Goal: Information Seeking & Learning: Compare options

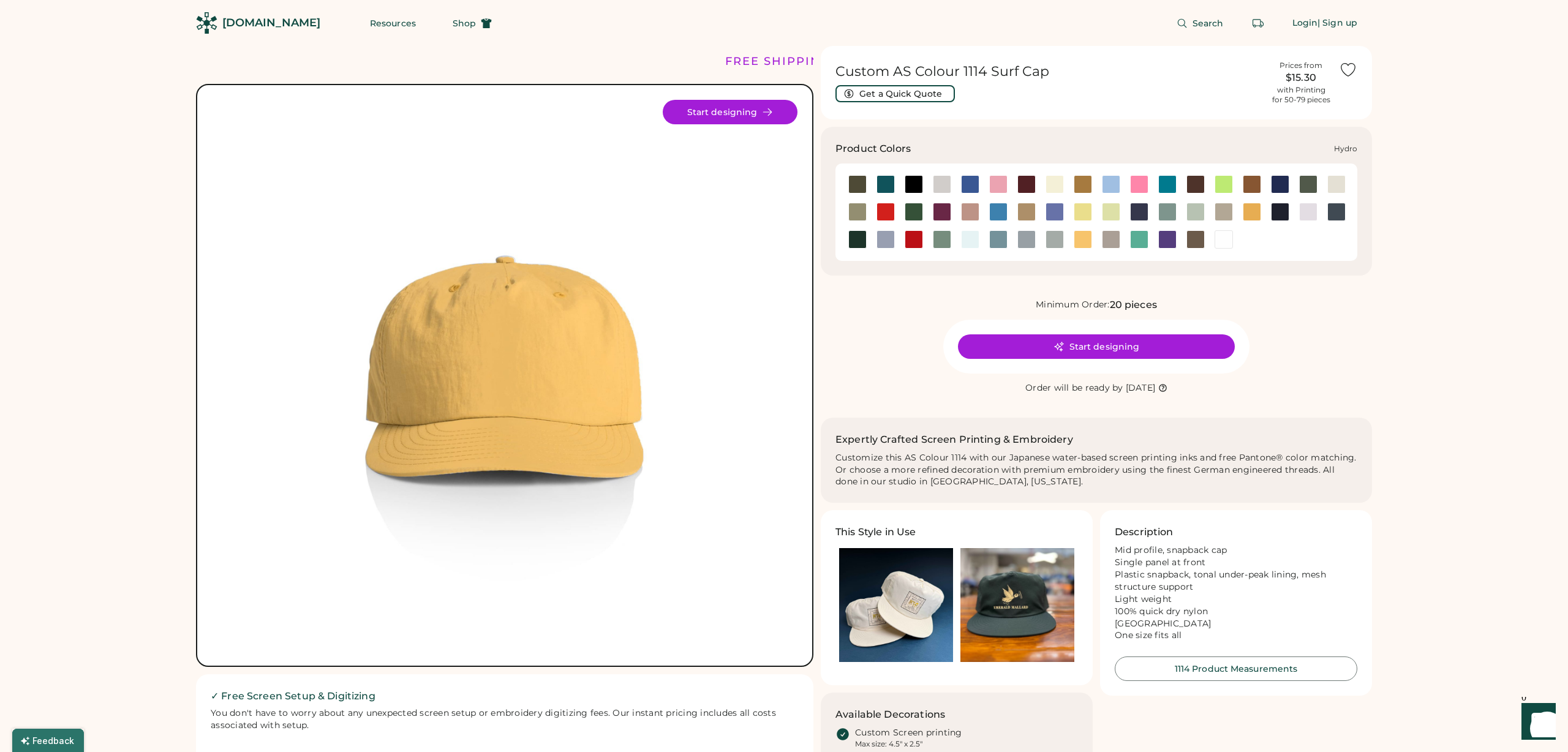
click at [1001, 212] on div at bounding box center [998, 212] width 19 height 19
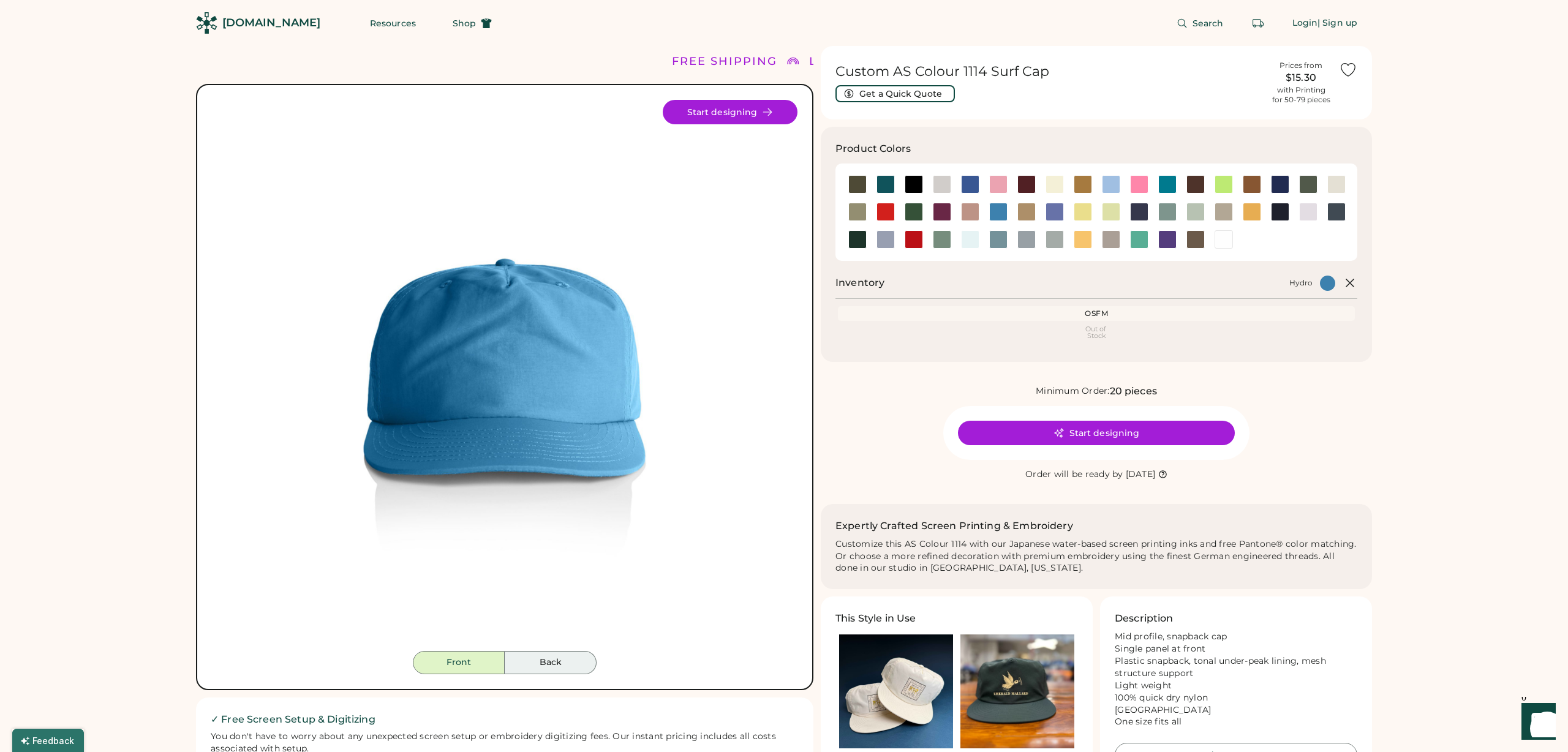
click at [561, 666] on button "Back" at bounding box center [551, 663] width 92 height 23
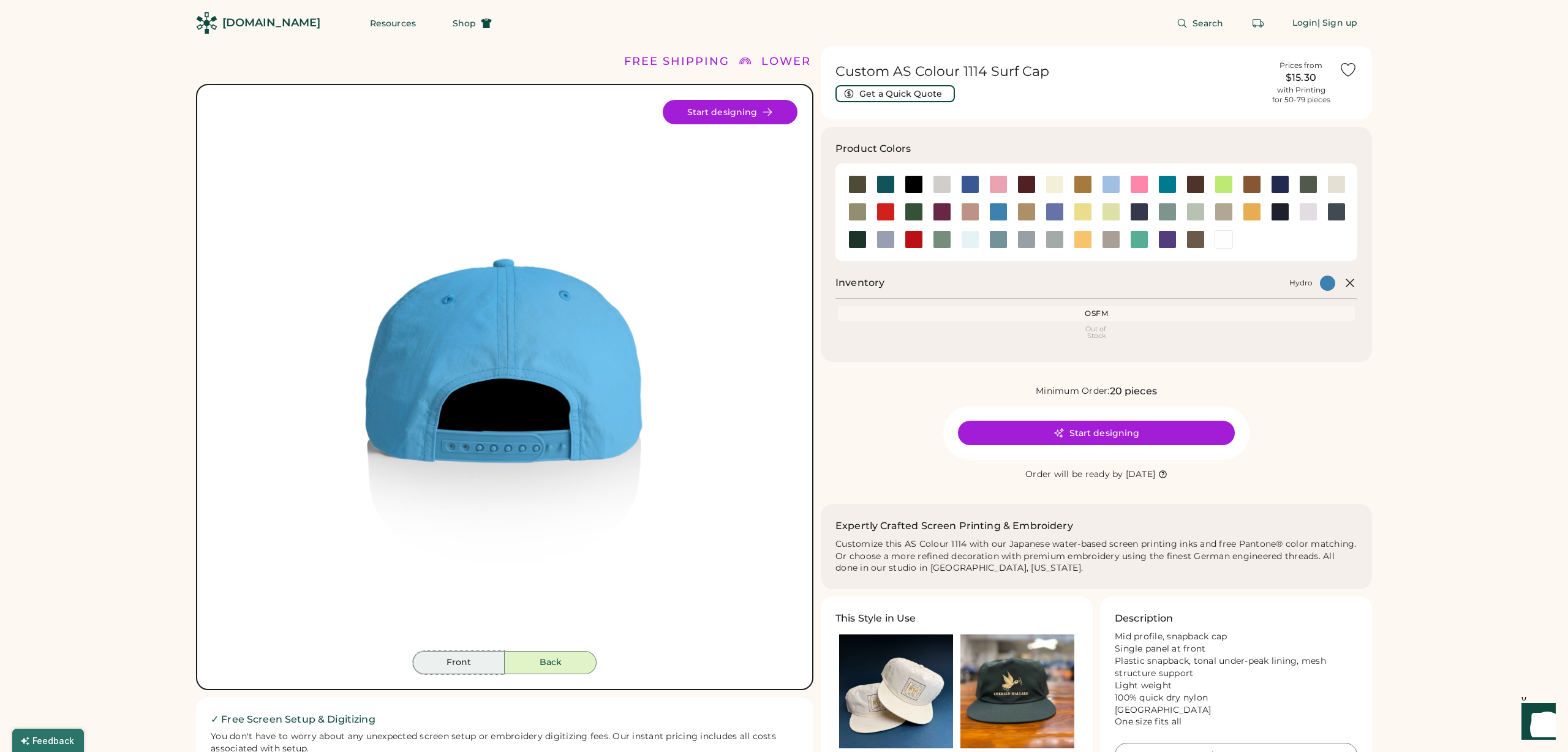
click at [483, 664] on button "Front" at bounding box center [459, 663] width 92 height 23
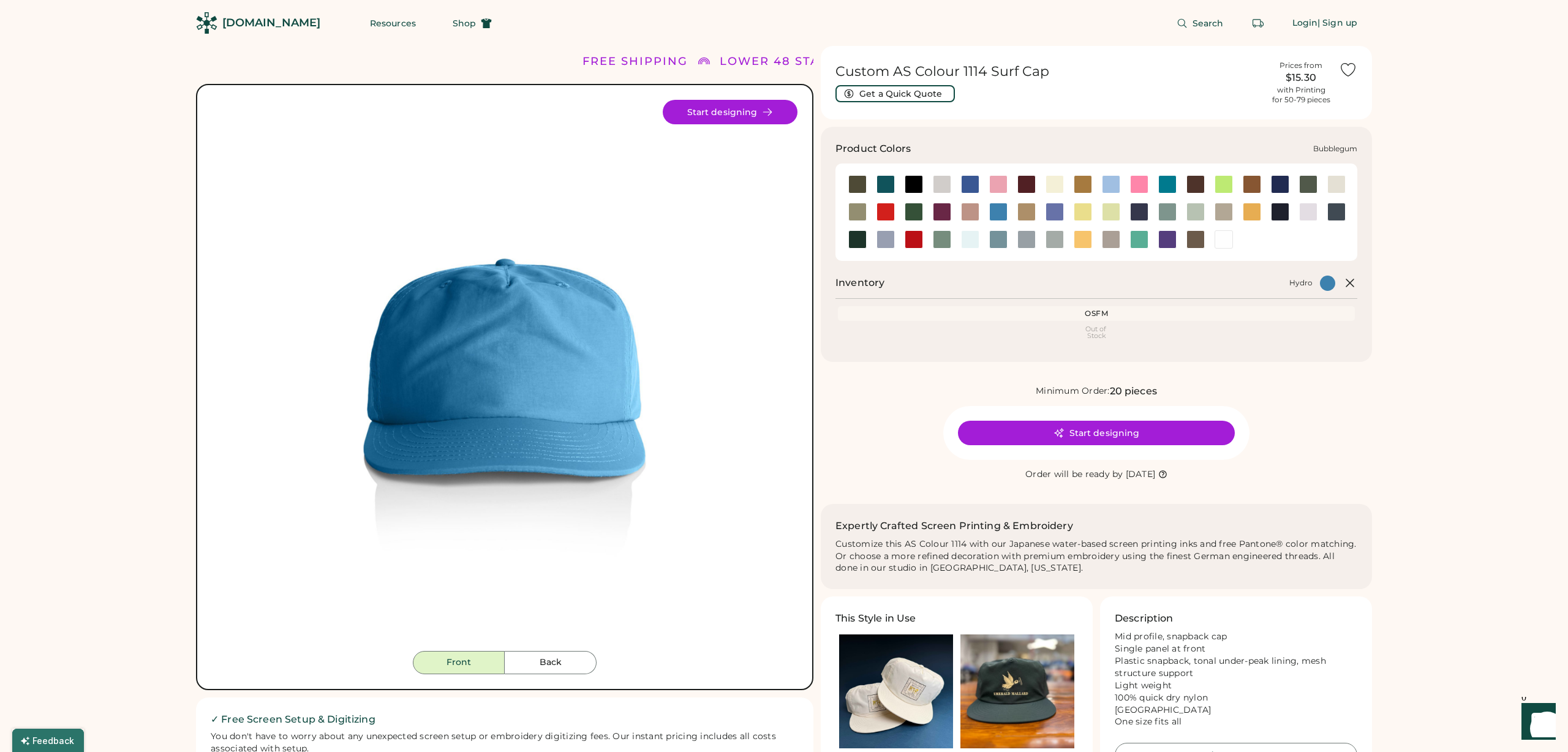
click at [998, 182] on div at bounding box center [998, 184] width 19 height 19
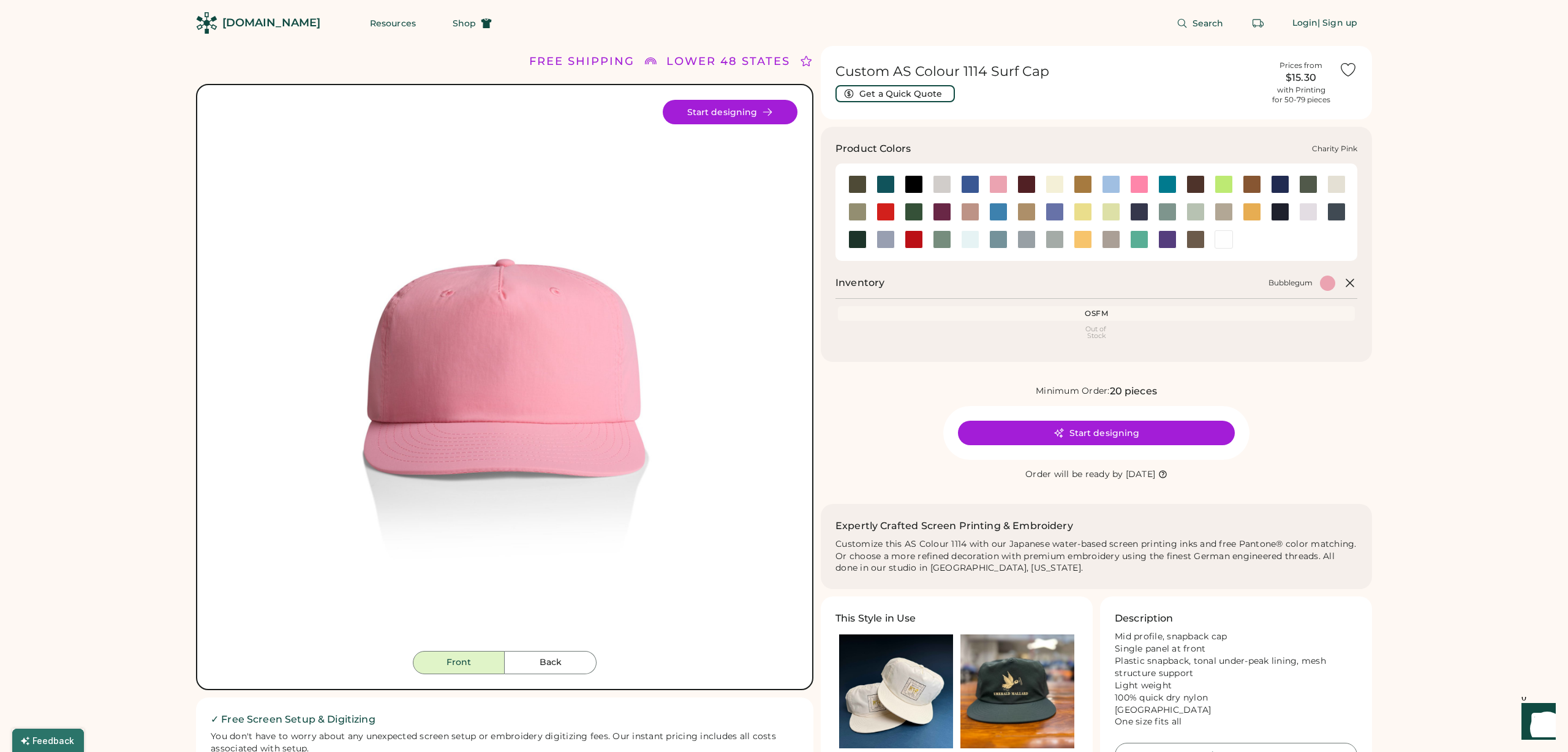
click at [1136, 184] on div at bounding box center [1139, 184] width 19 height 19
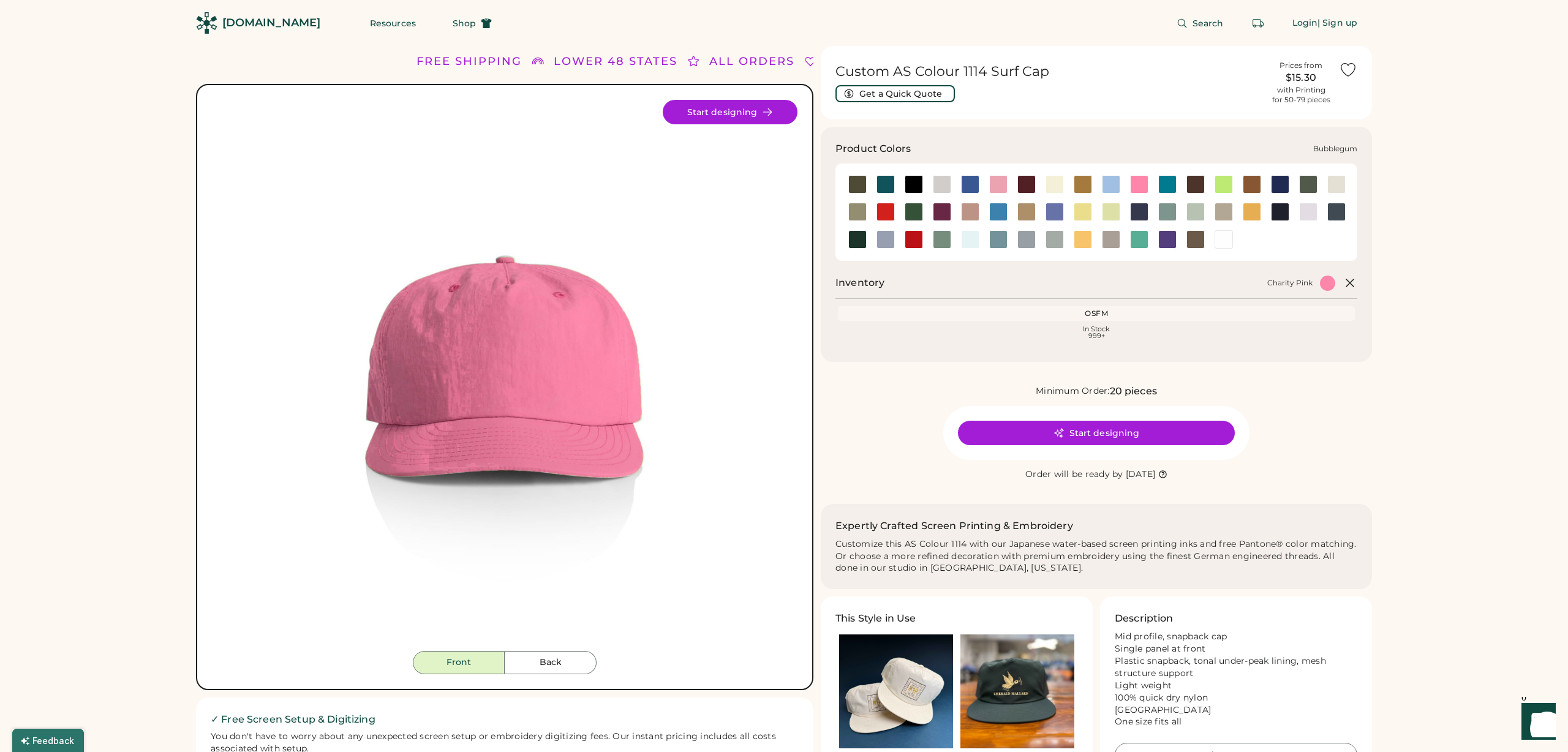
click at [995, 183] on div at bounding box center [998, 184] width 19 height 19
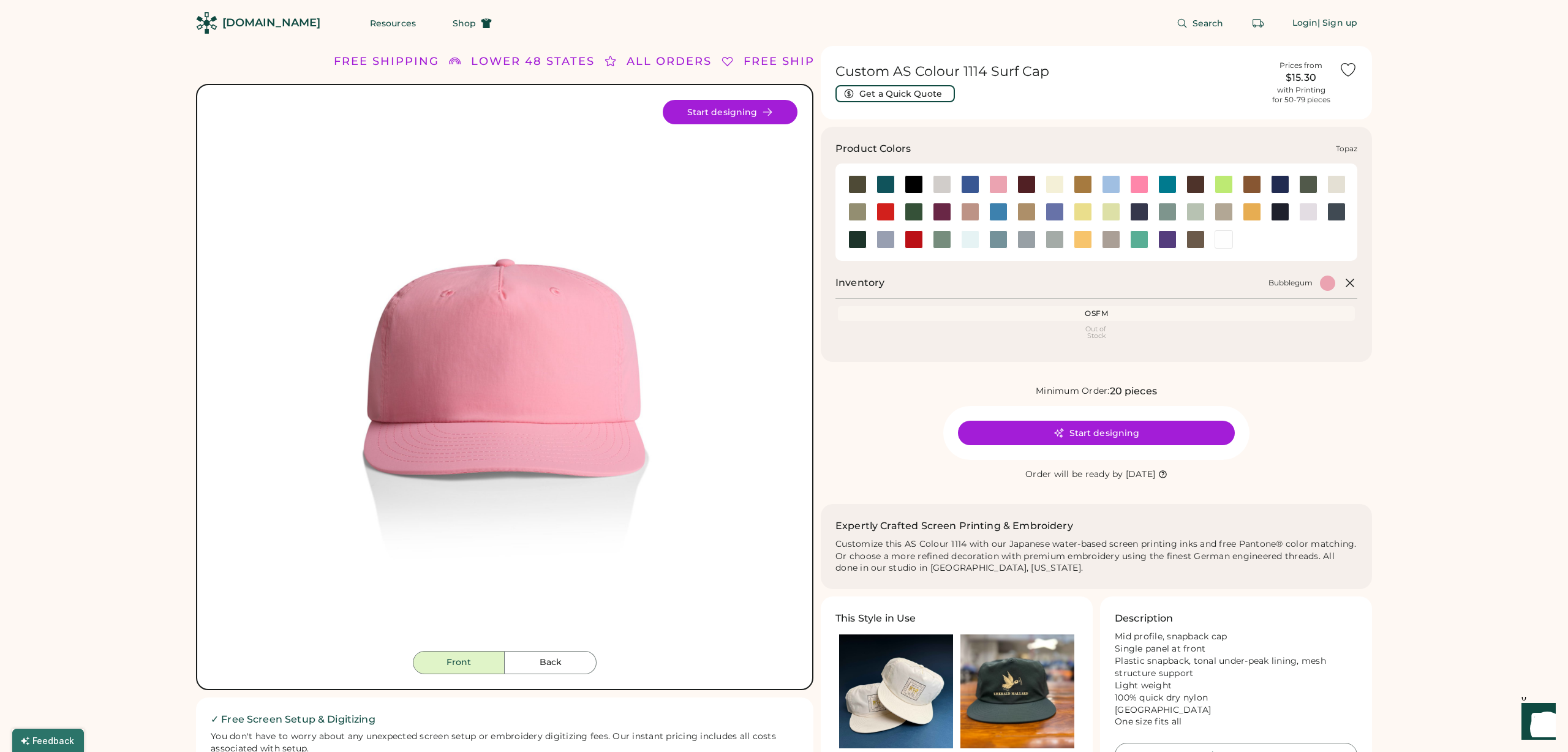
click at [1137, 242] on div at bounding box center [1139, 239] width 19 height 19
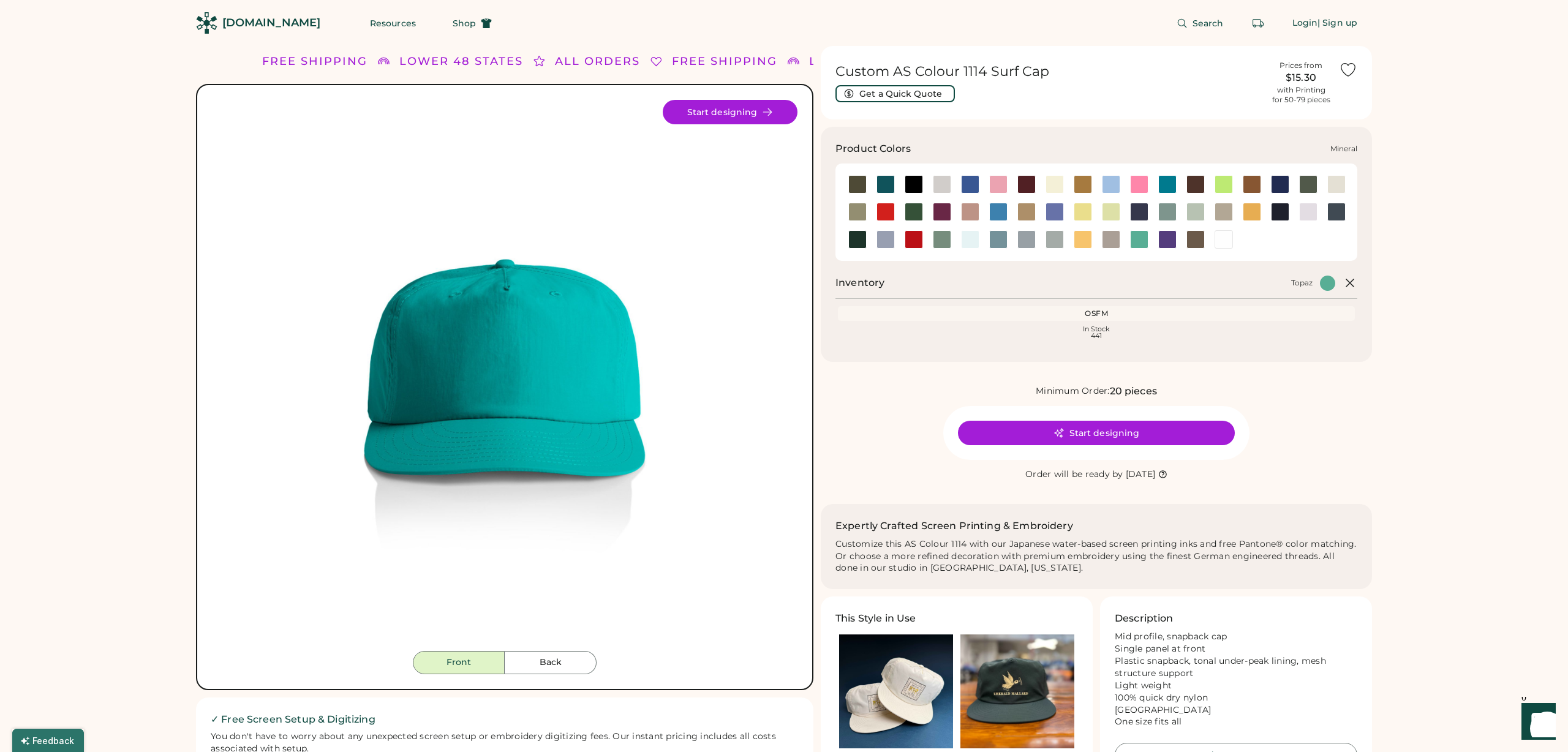
click at [1165, 211] on div at bounding box center [1167, 212] width 19 height 19
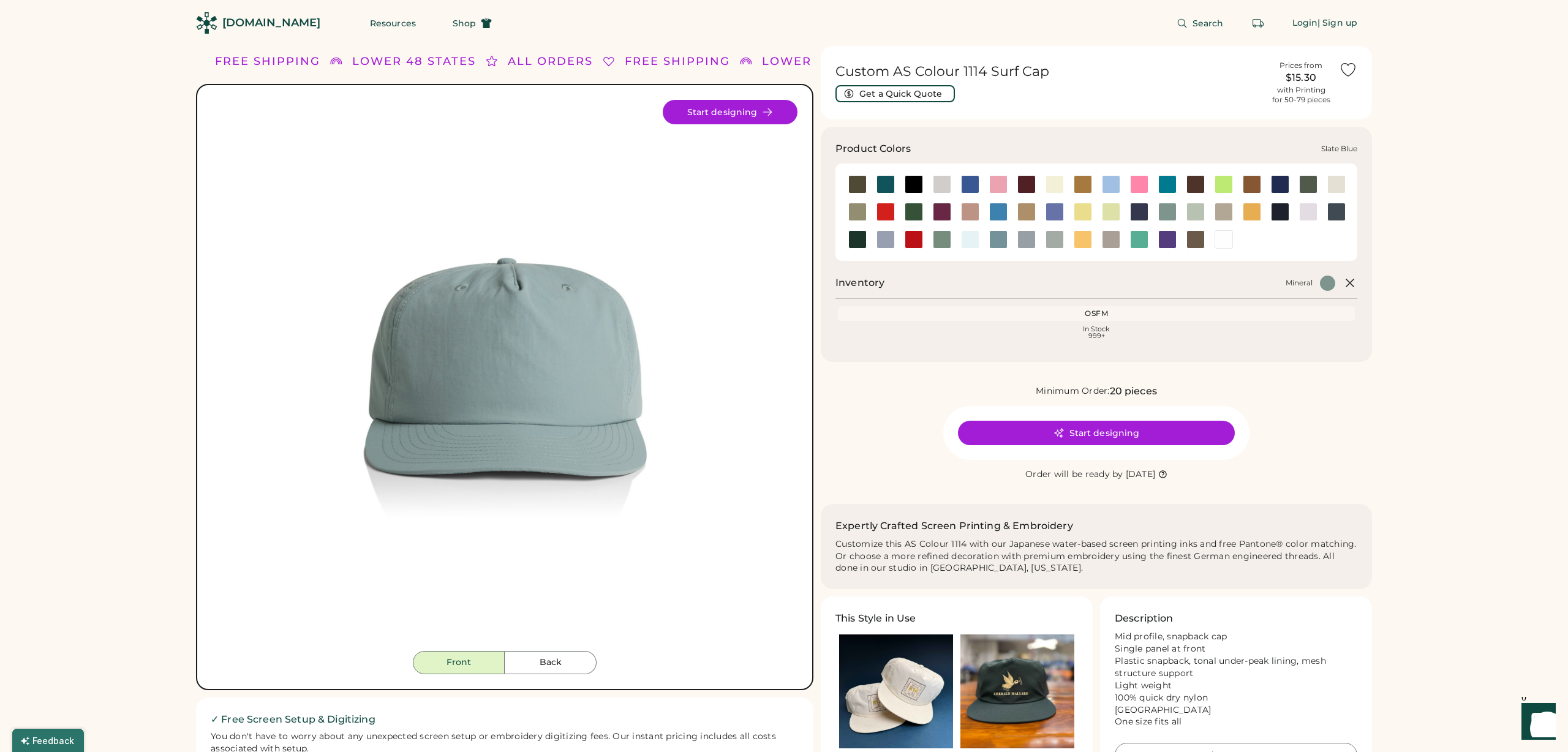
click at [997, 240] on div at bounding box center [998, 239] width 19 height 19
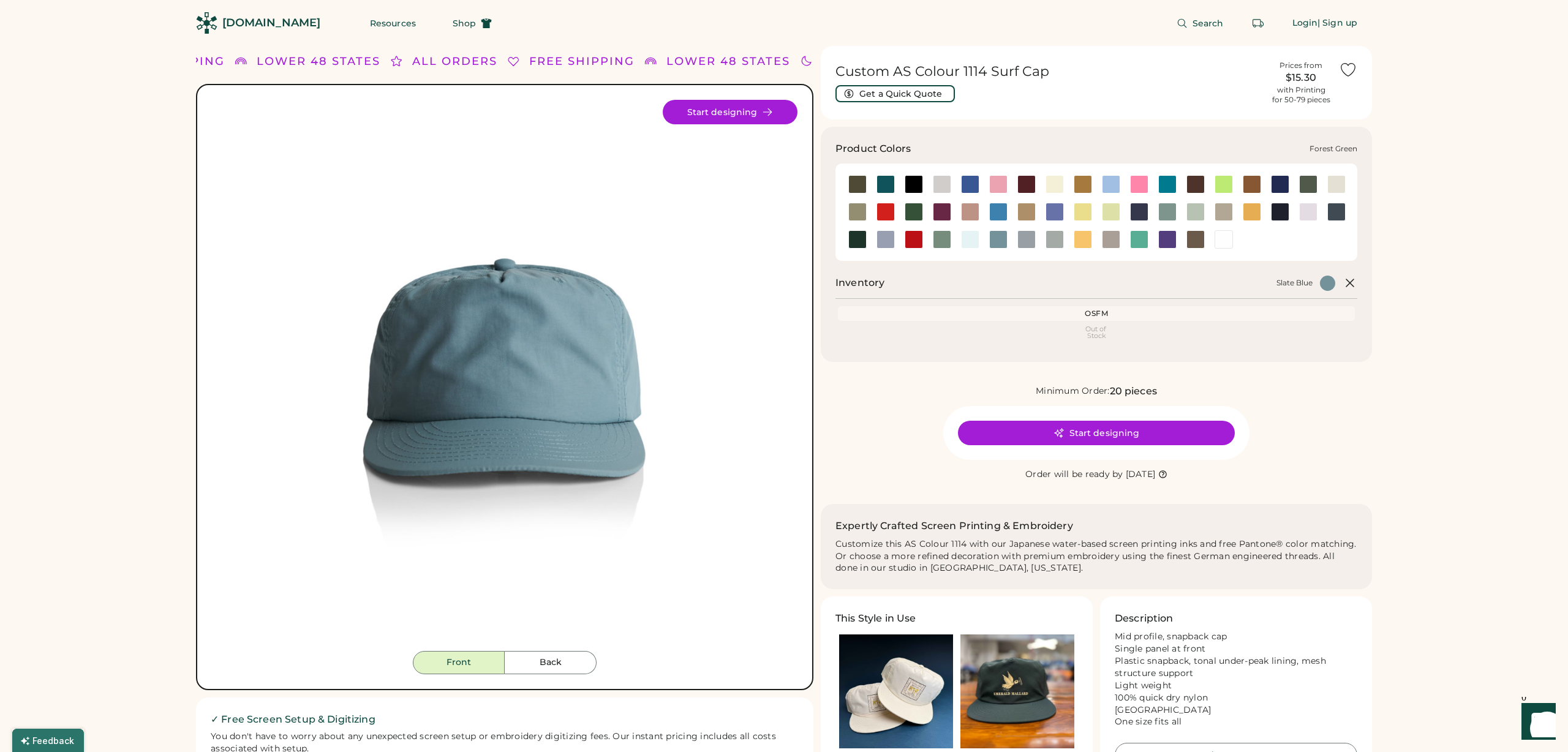
click at [911, 212] on div at bounding box center [914, 212] width 19 height 19
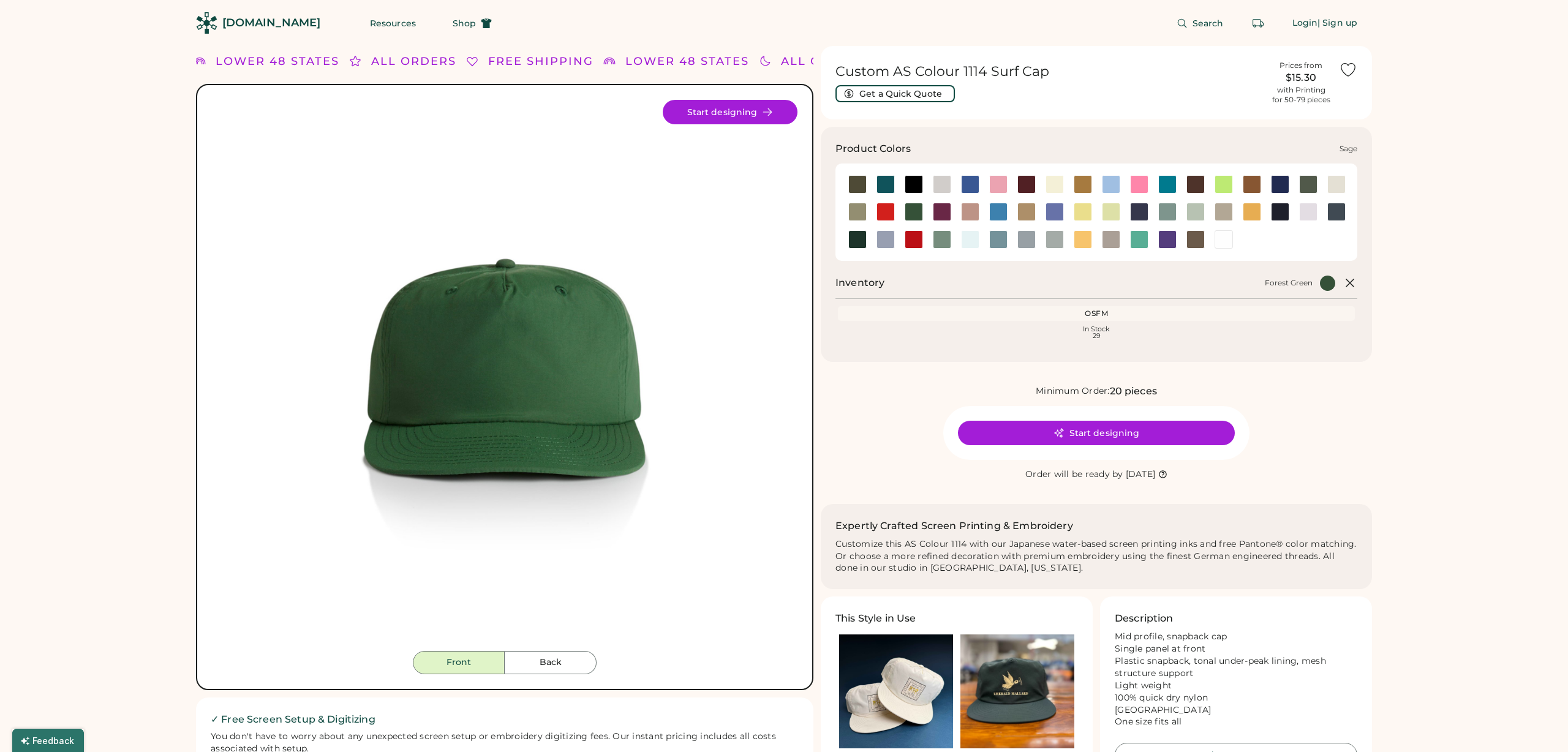
click at [948, 243] on div at bounding box center [942, 239] width 19 height 19
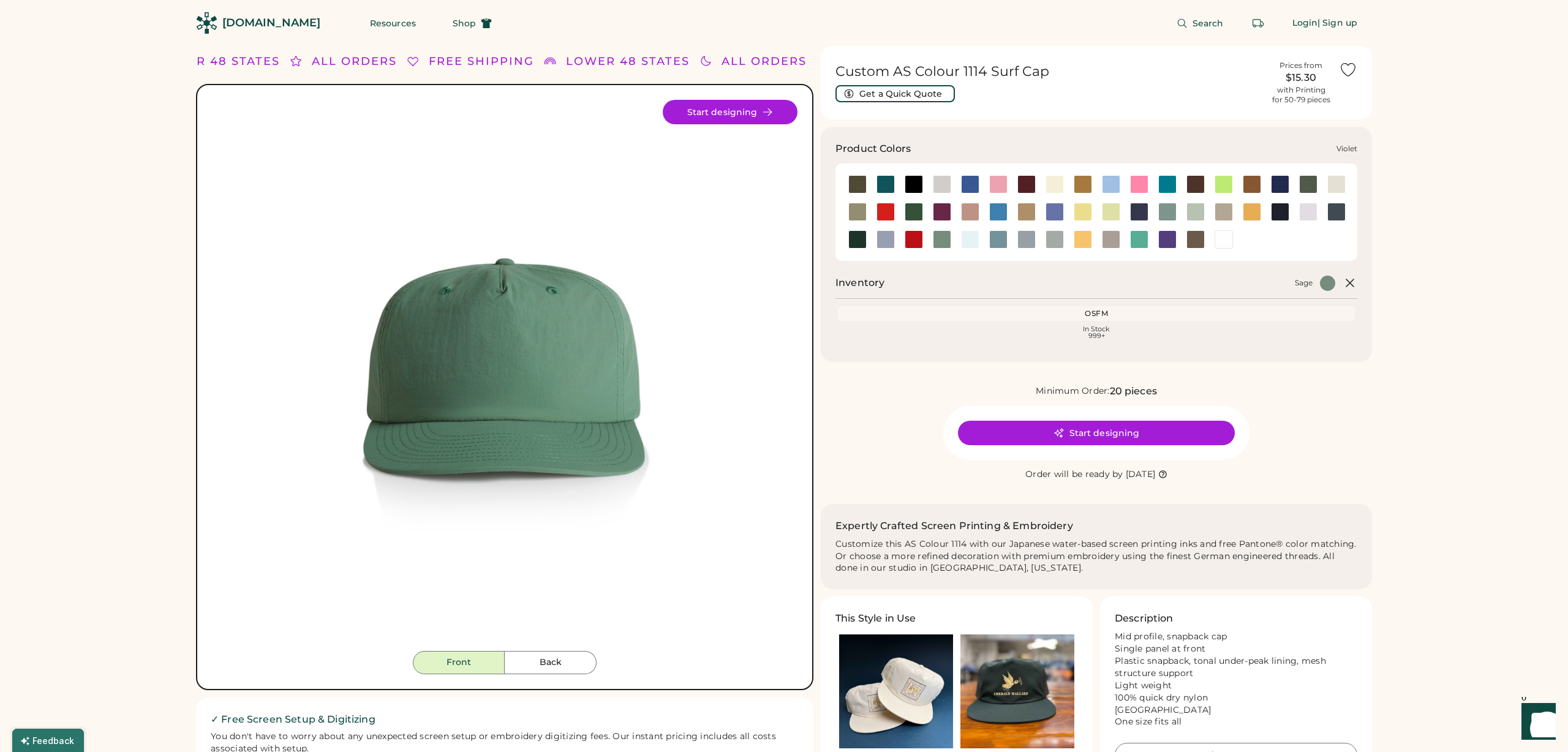
click at [1159, 240] on div at bounding box center [1167, 239] width 19 height 19
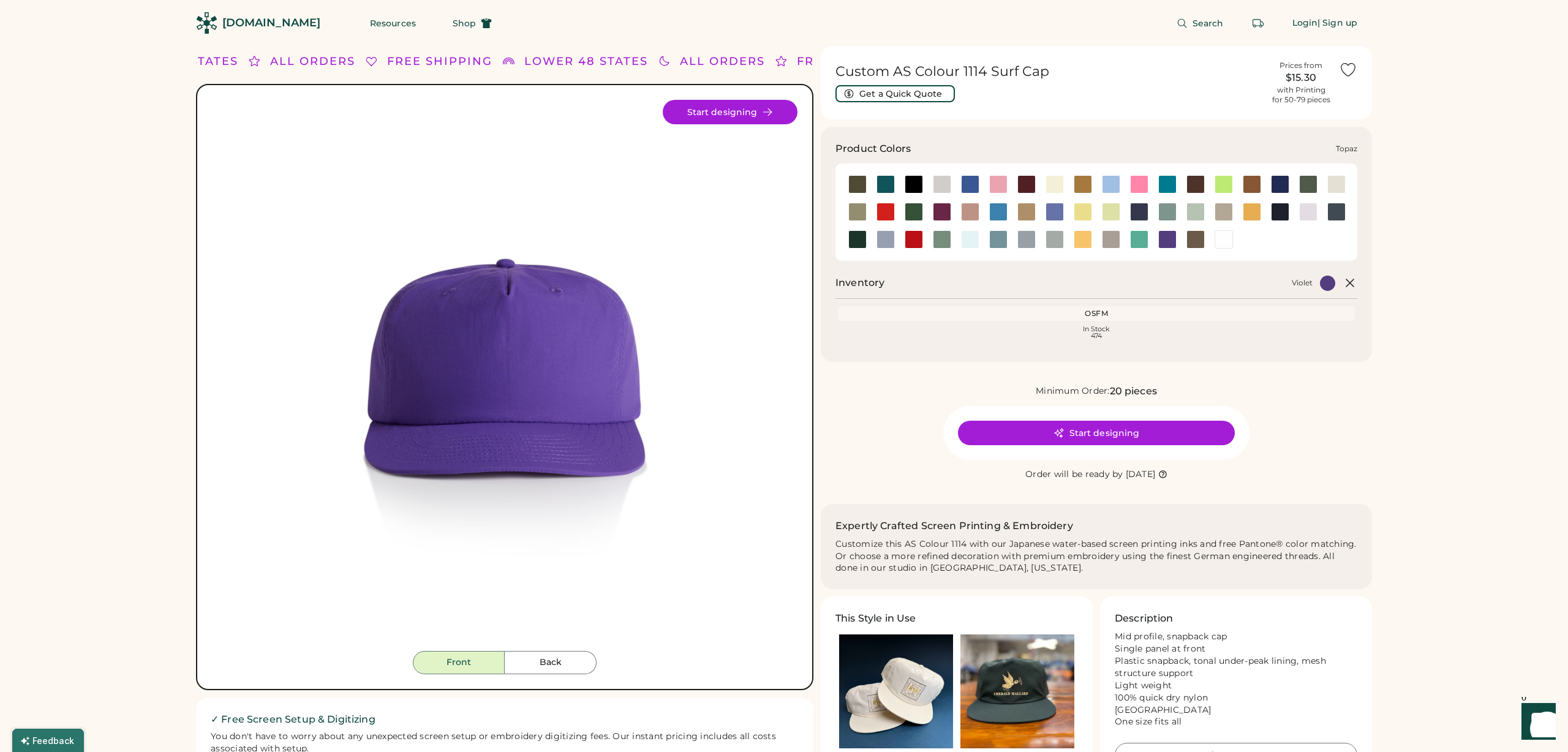
click at [1134, 240] on div at bounding box center [1139, 239] width 19 height 19
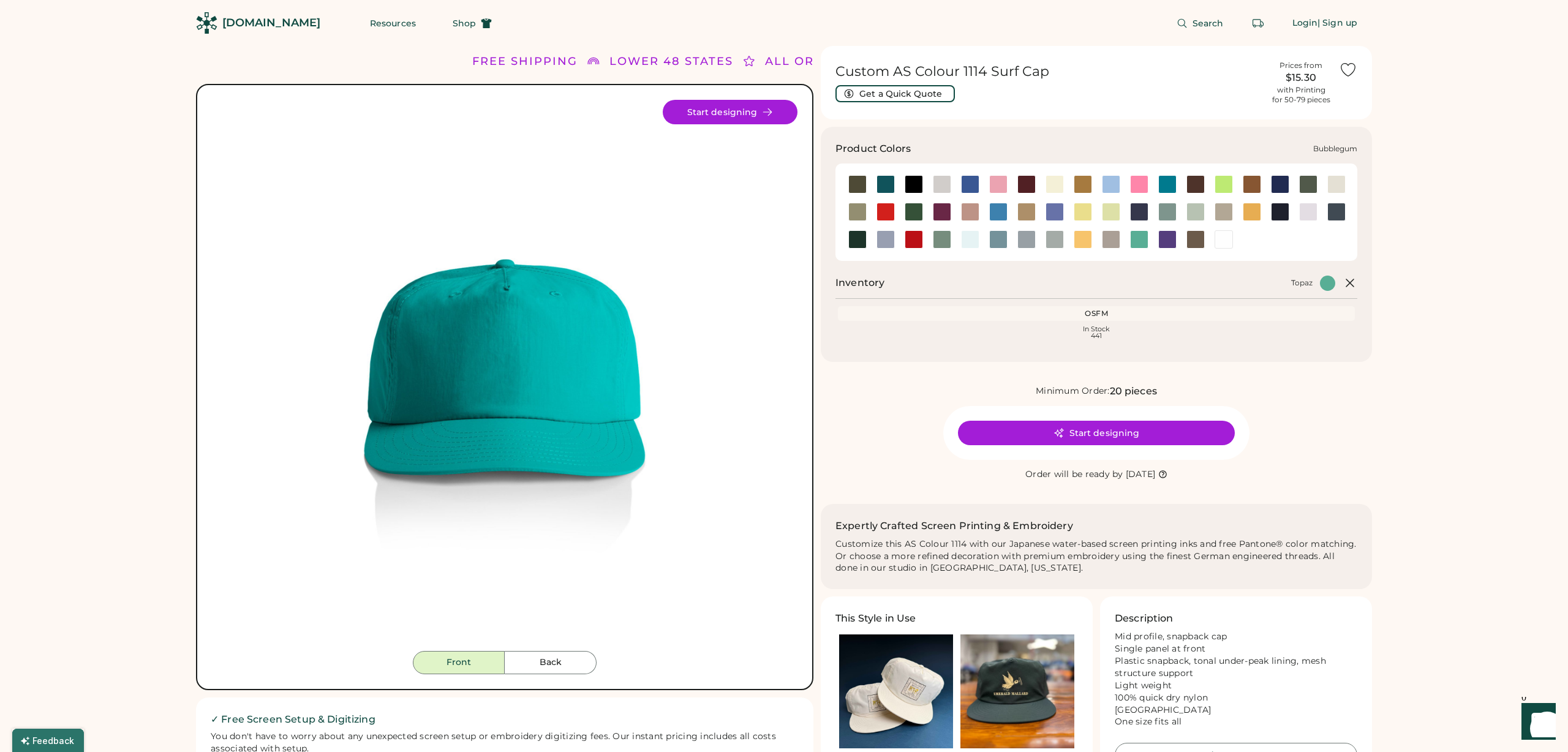
click at [995, 189] on div at bounding box center [998, 184] width 19 height 19
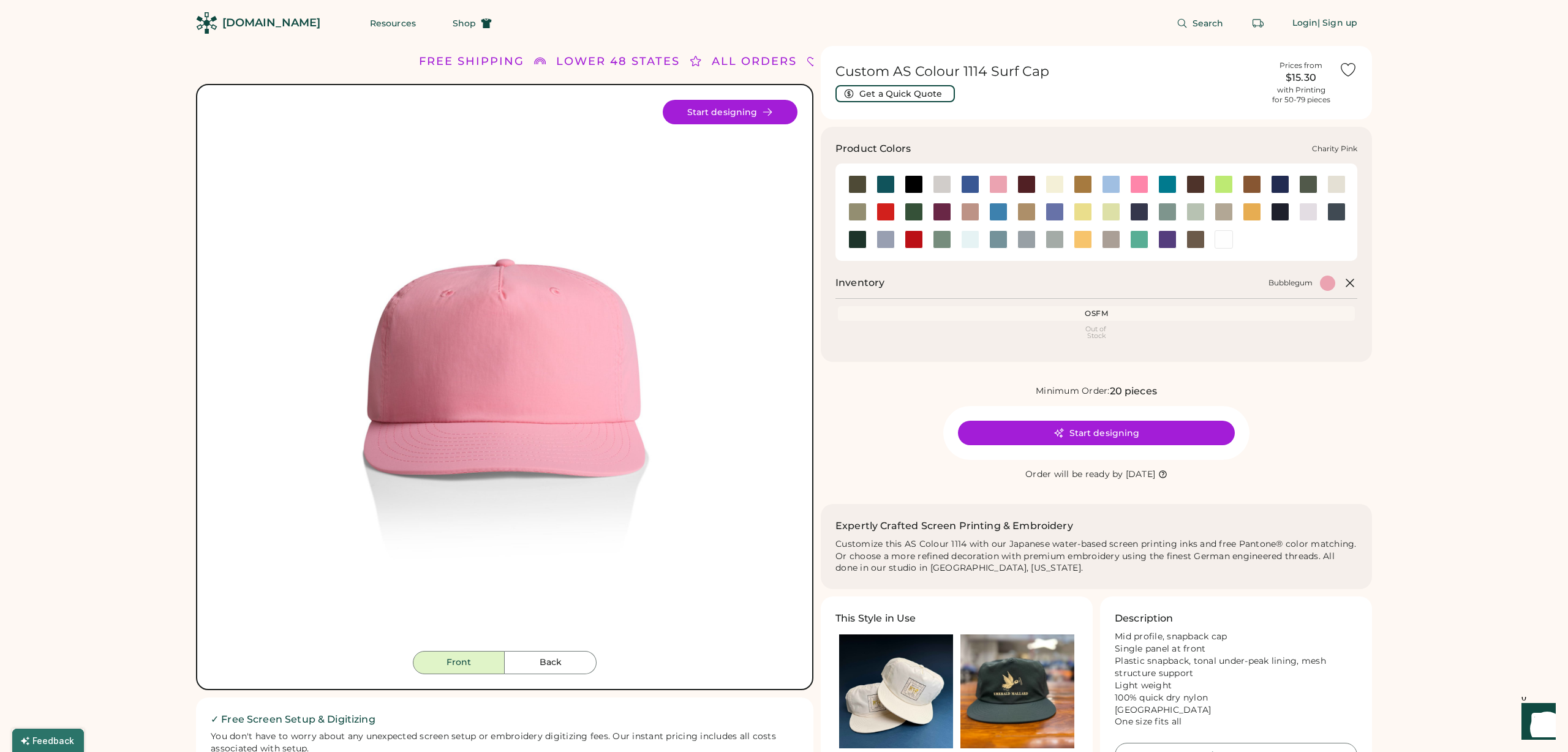
click at [1132, 183] on div at bounding box center [1139, 184] width 19 height 19
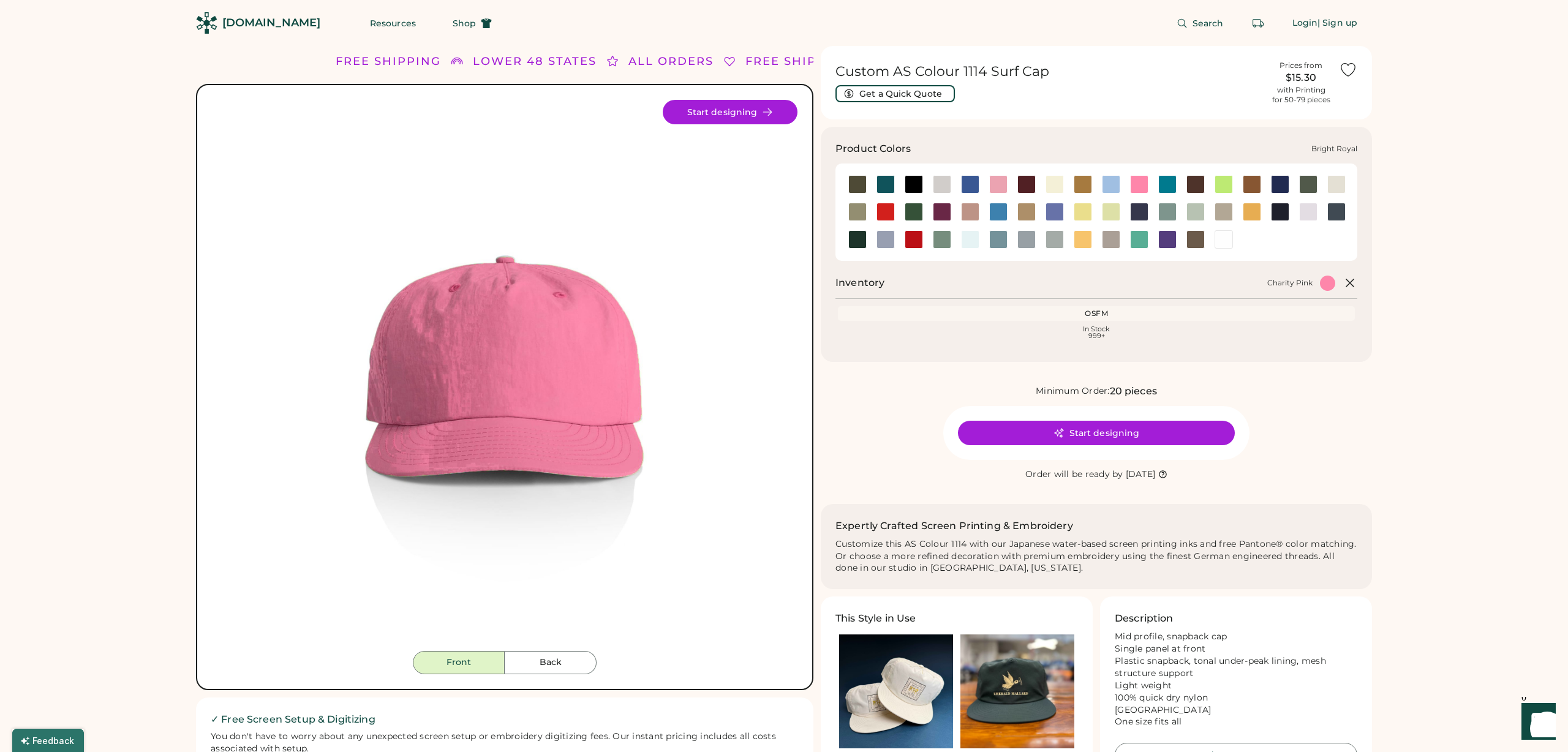
click at [973, 180] on div at bounding box center [970, 184] width 19 height 19
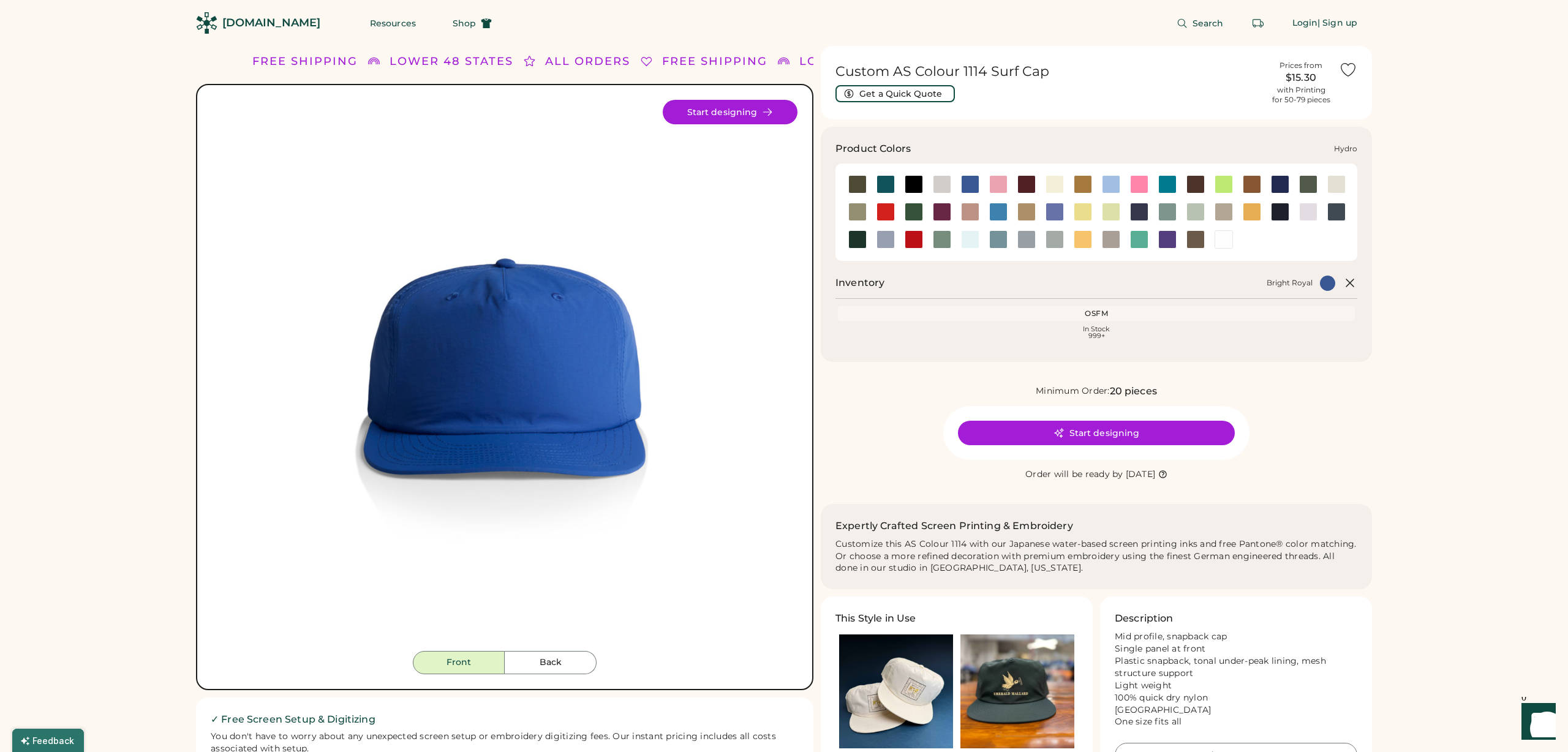
click at [999, 209] on div at bounding box center [998, 212] width 19 height 19
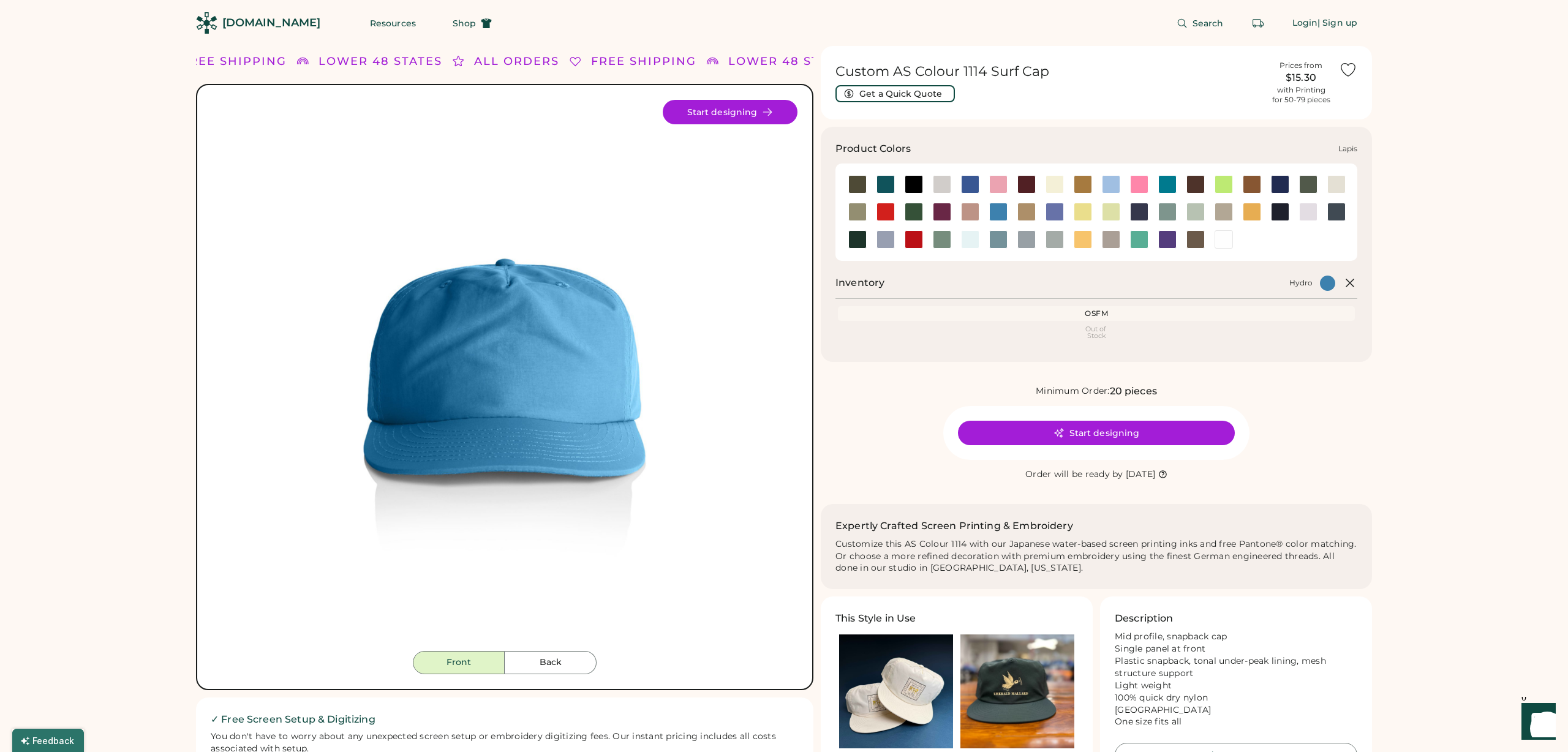
click at [1060, 212] on div at bounding box center [1055, 212] width 19 height 19
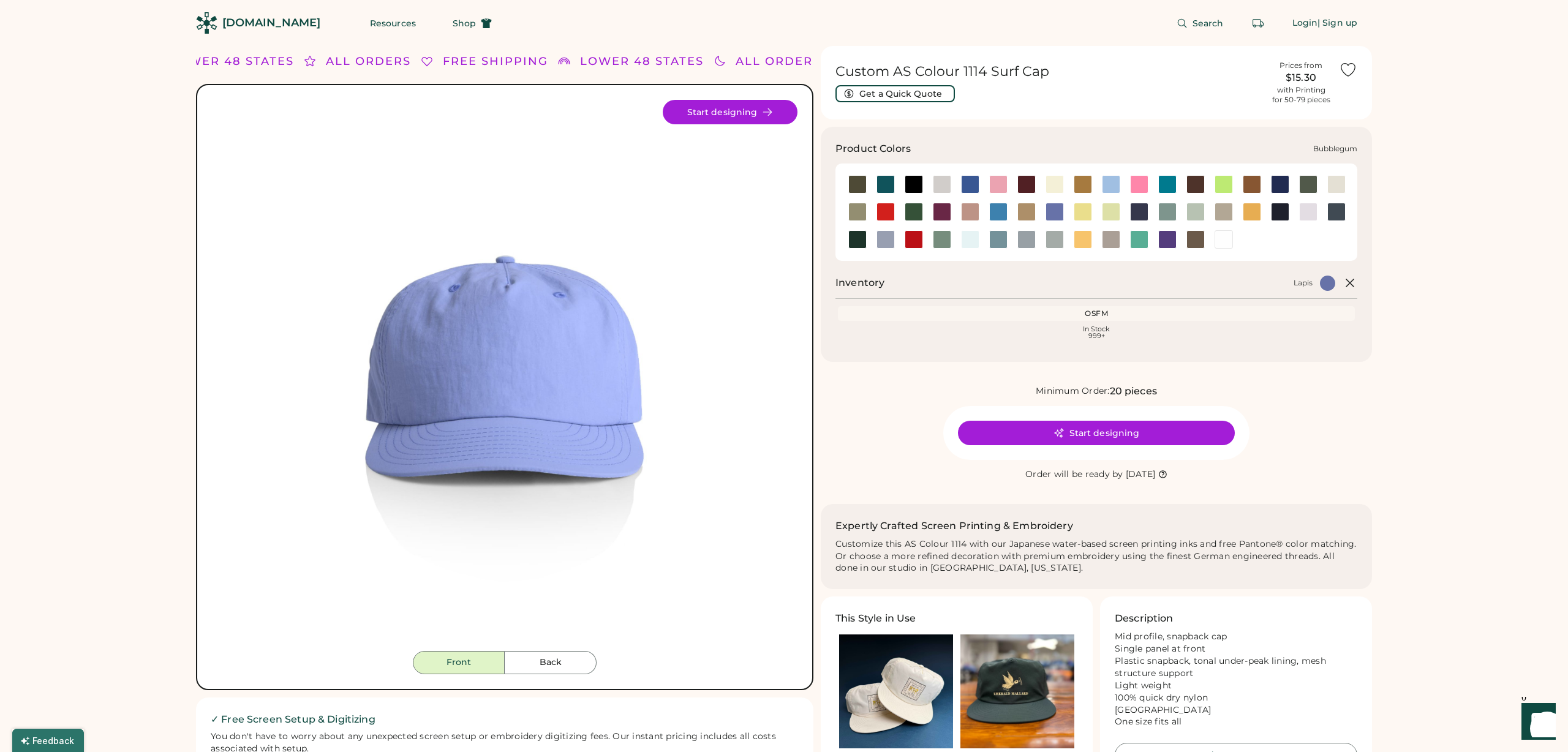
click at [1000, 175] on div at bounding box center [998, 184] width 19 height 19
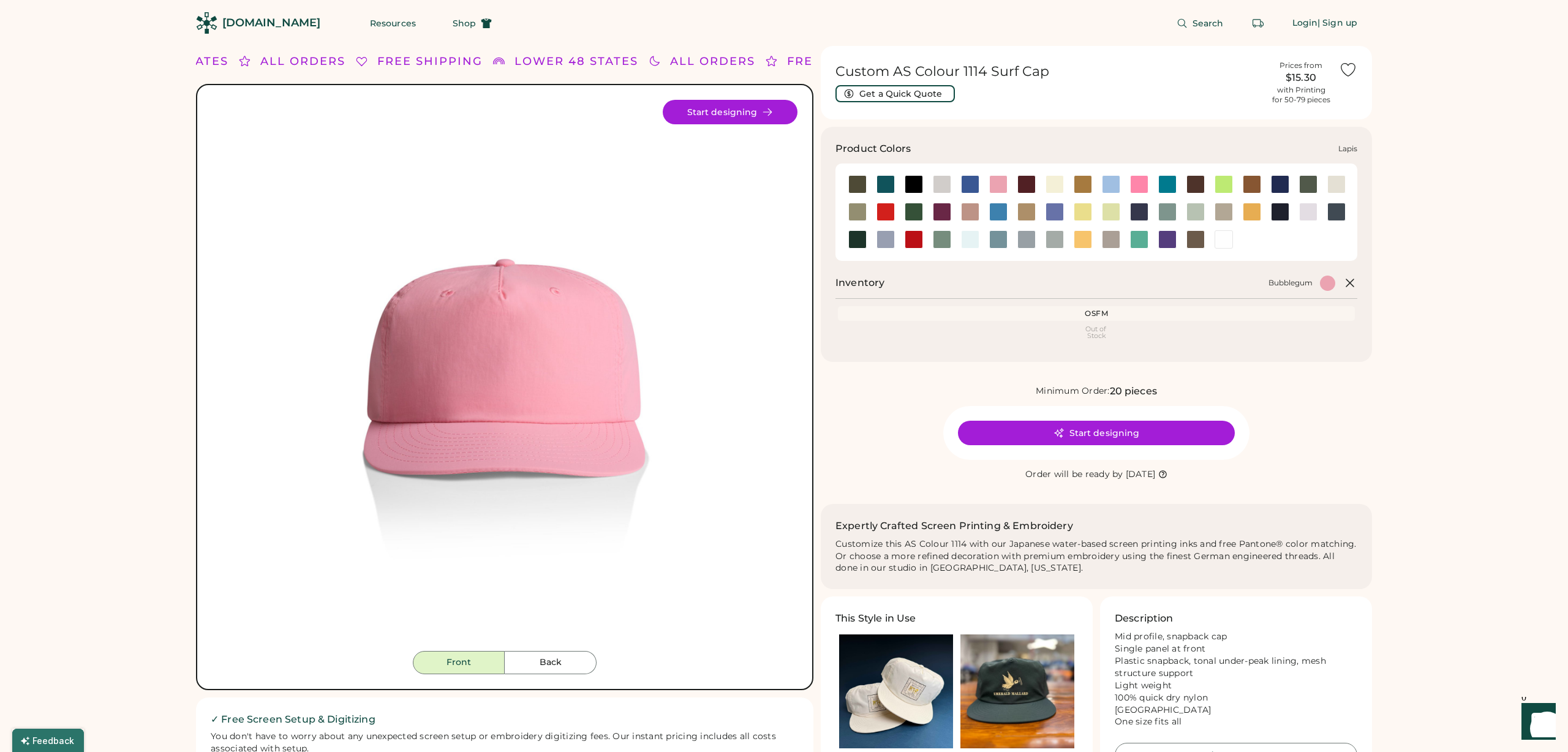
click at [1055, 209] on div at bounding box center [1055, 212] width 19 height 19
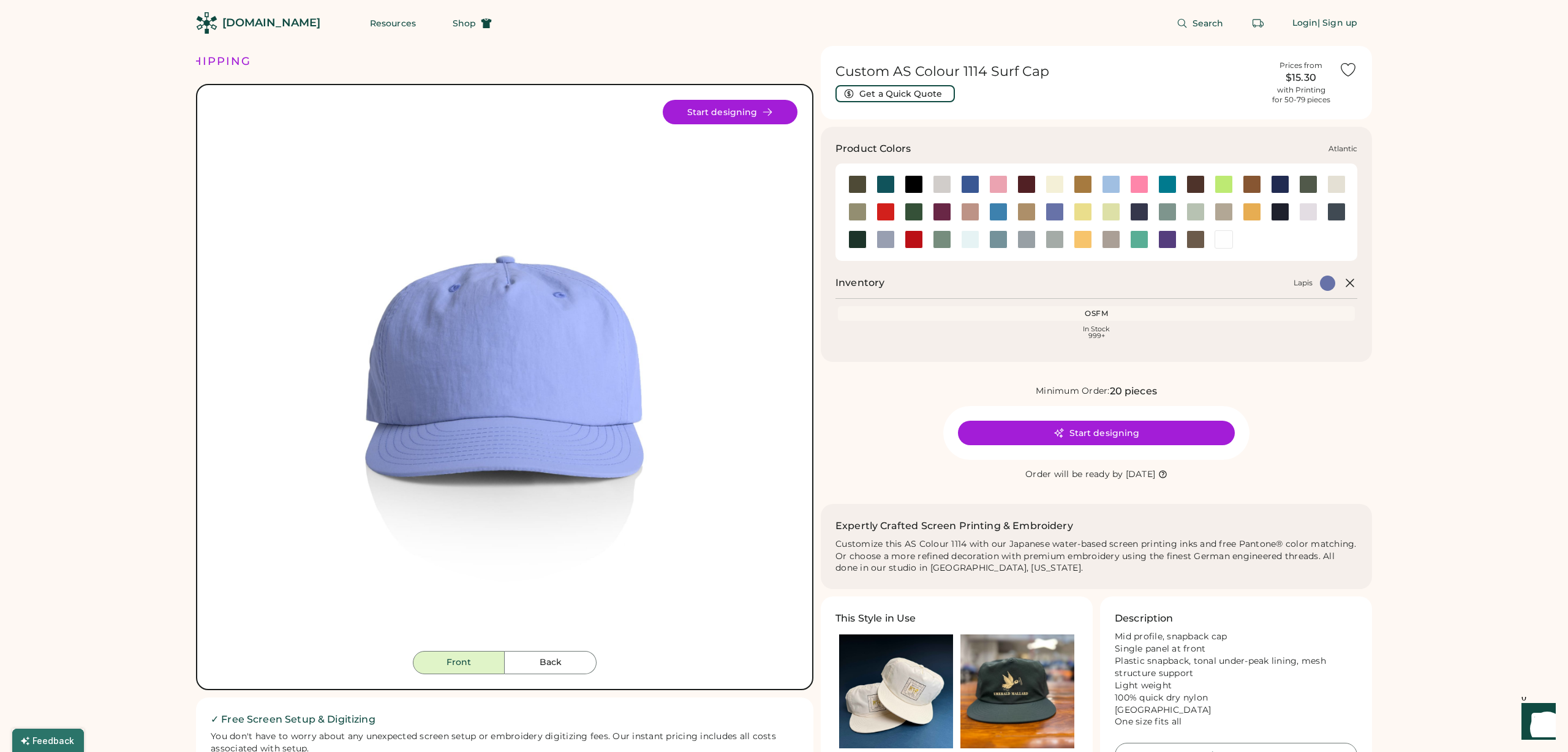
click at [887, 182] on div at bounding box center [886, 184] width 19 height 19
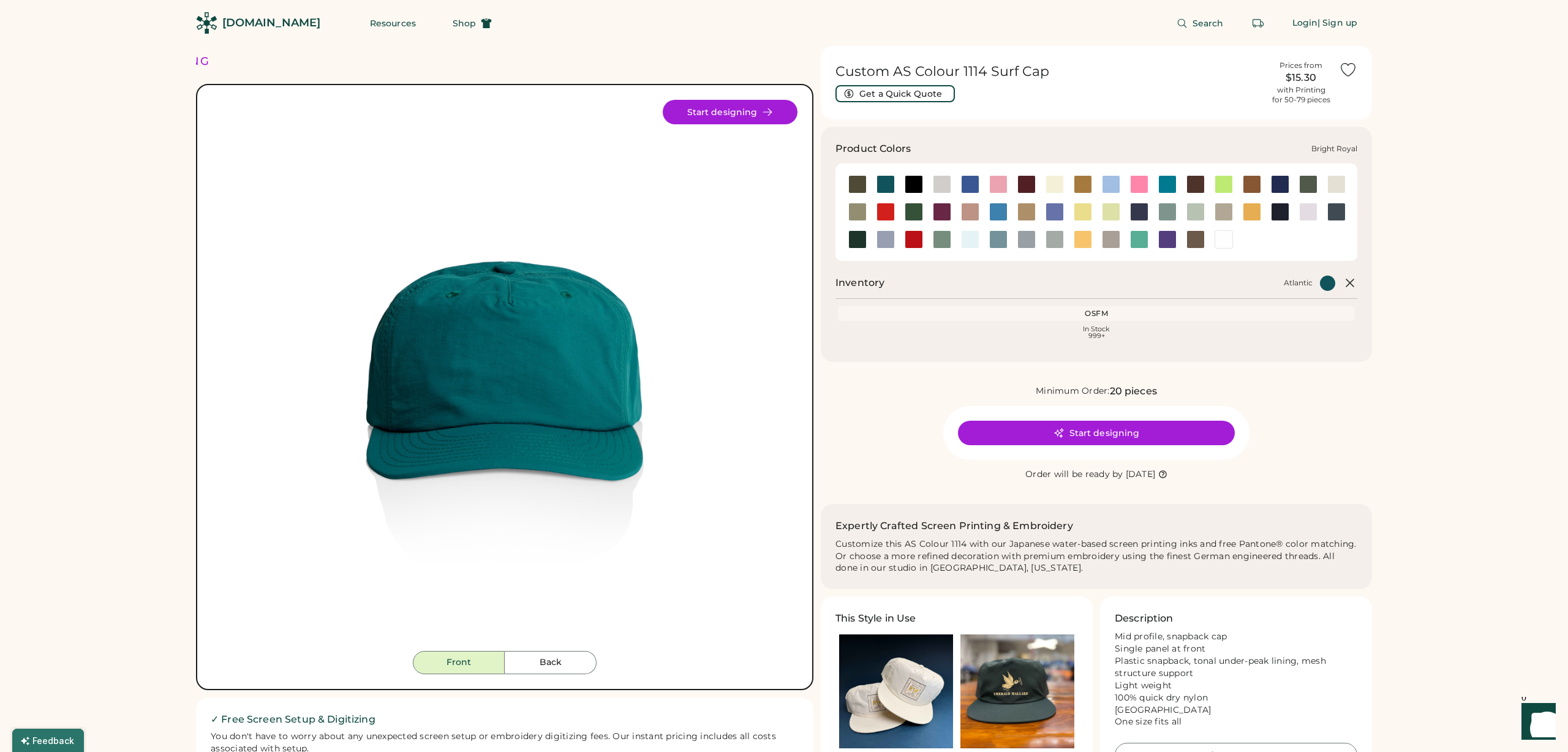
click at [972, 188] on div at bounding box center [970, 184] width 19 height 19
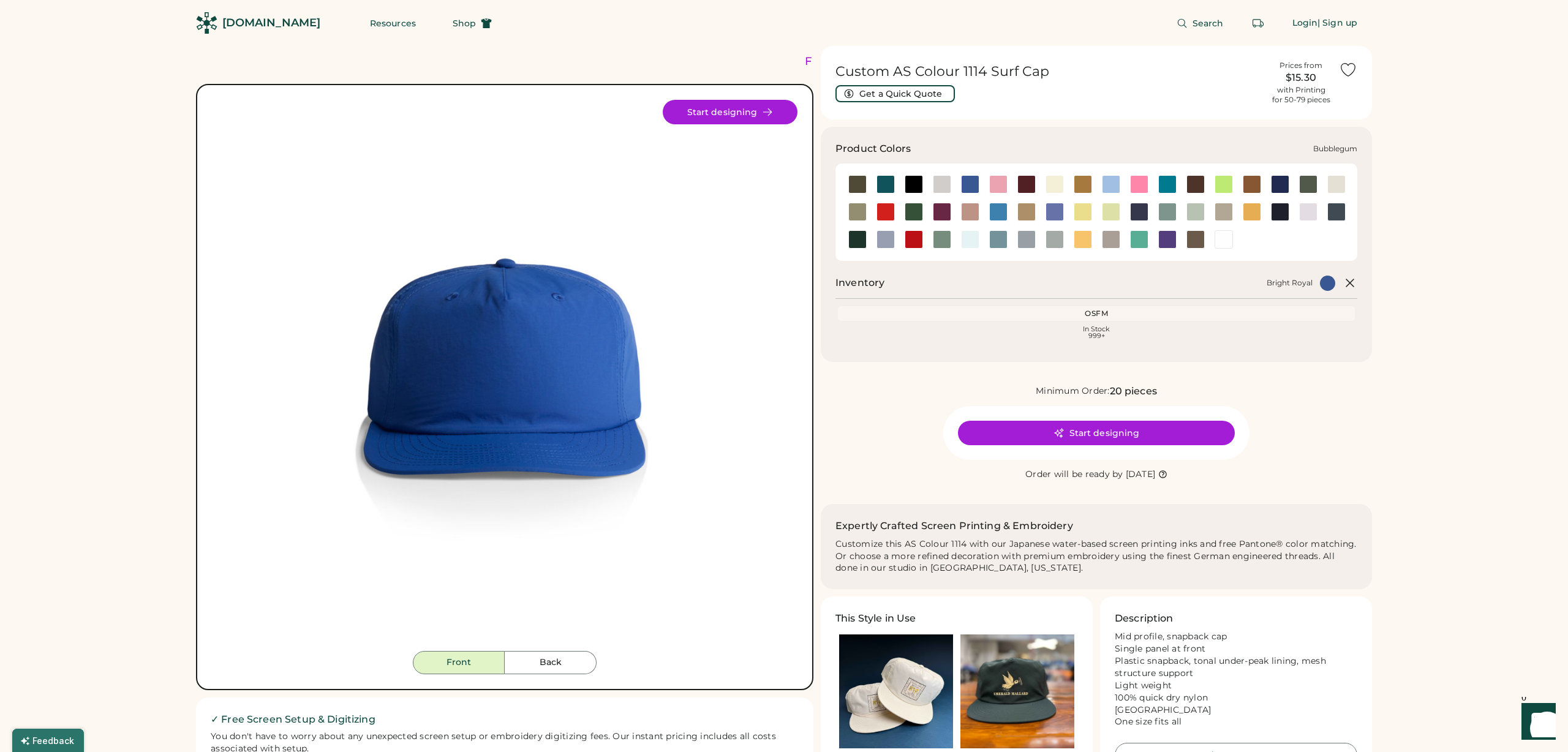
click at [1001, 185] on div at bounding box center [998, 184] width 19 height 19
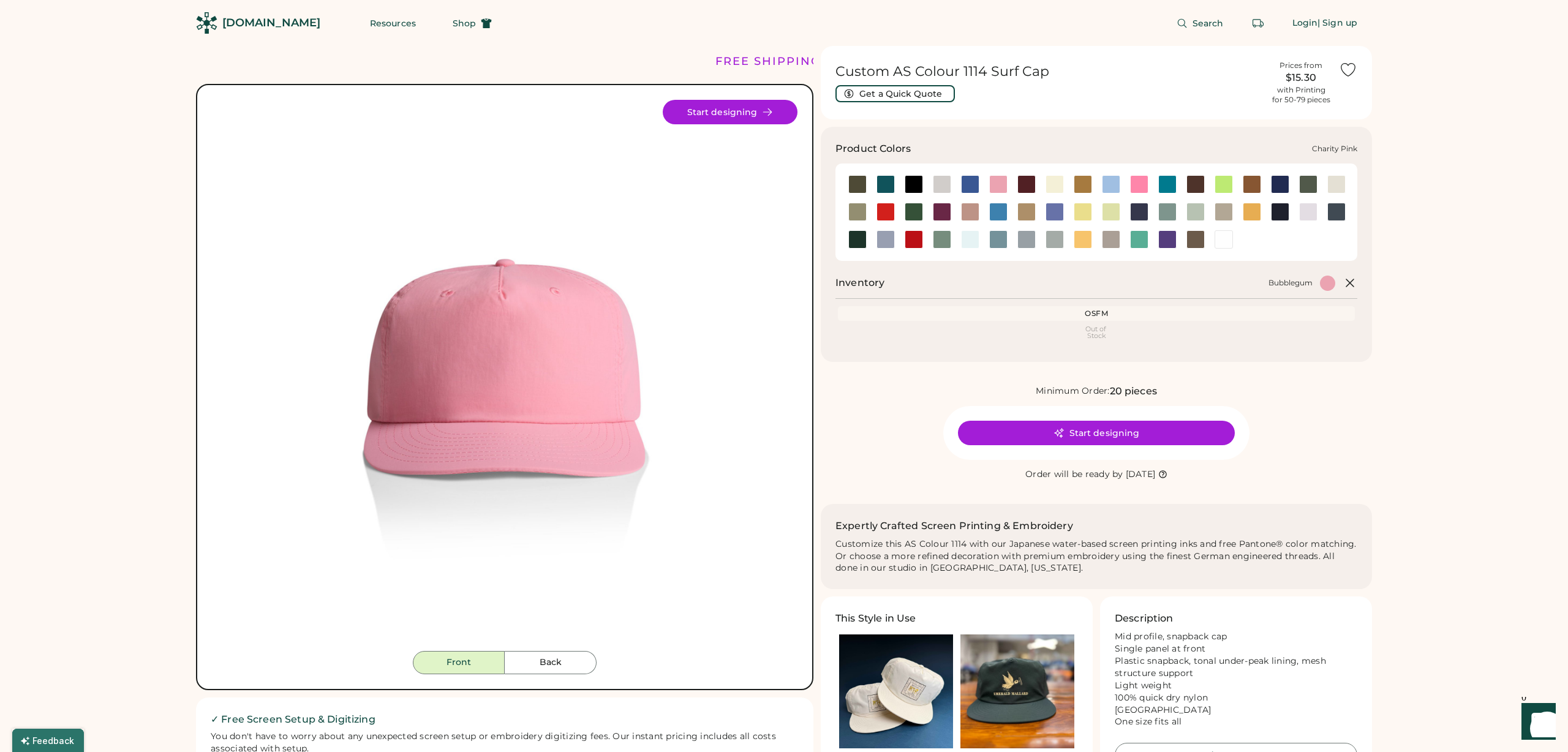
click at [1141, 183] on div at bounding box center [1139, 184] width 19 height 19
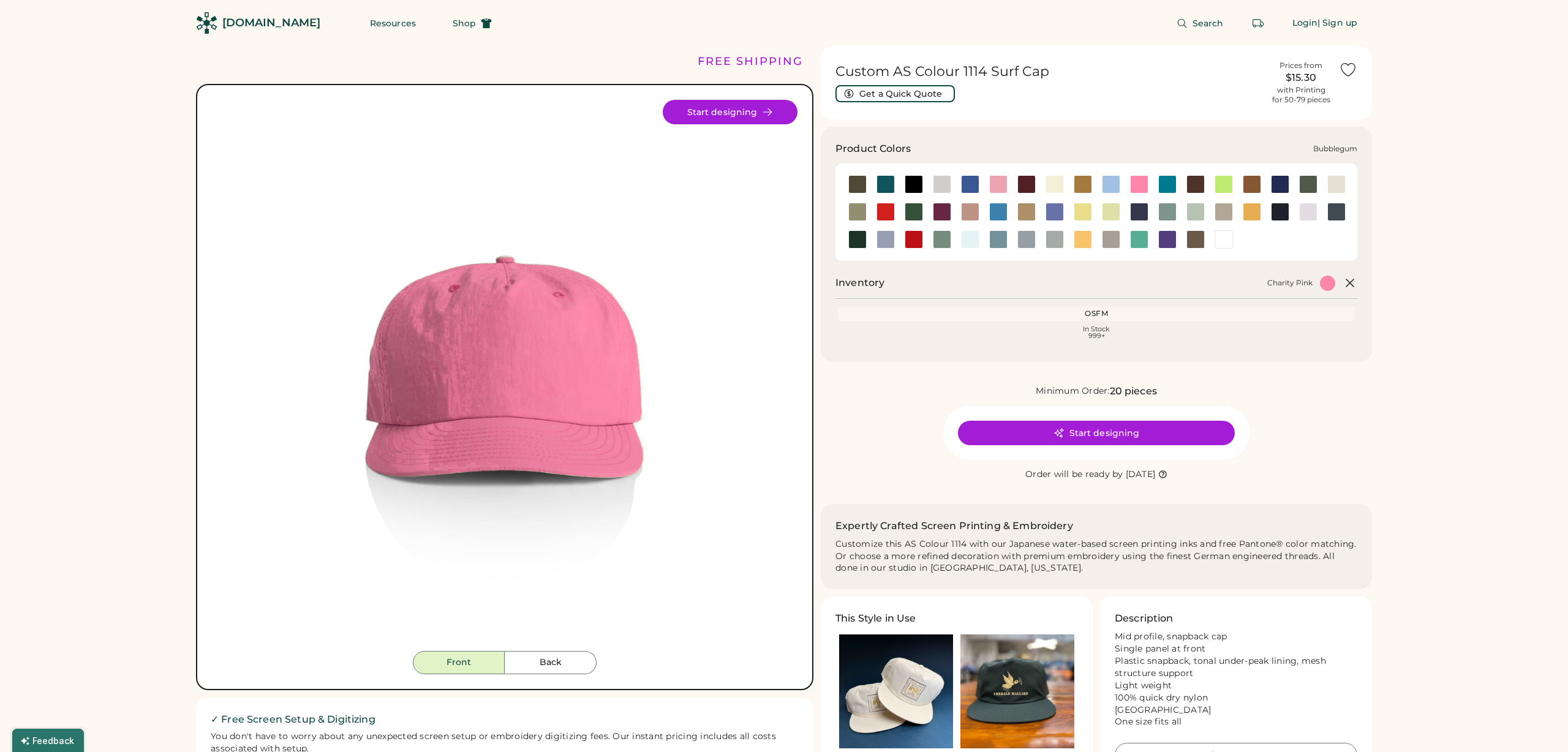
click at [992, 181] on div at bounding box center [998, 184] width 19 height 19
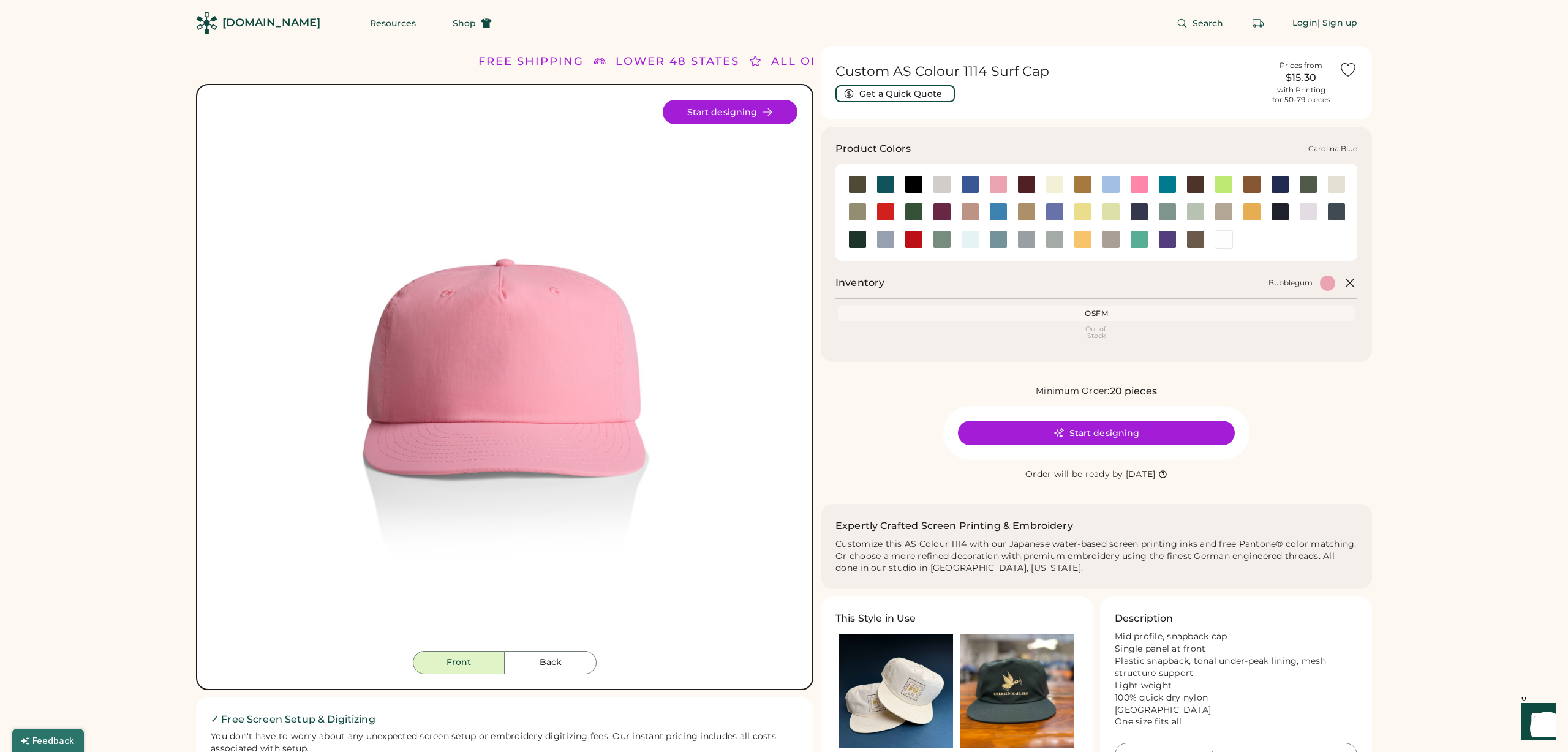
click at [1102, 179] on div at bounding box center [1111, 184] width 19 height 19
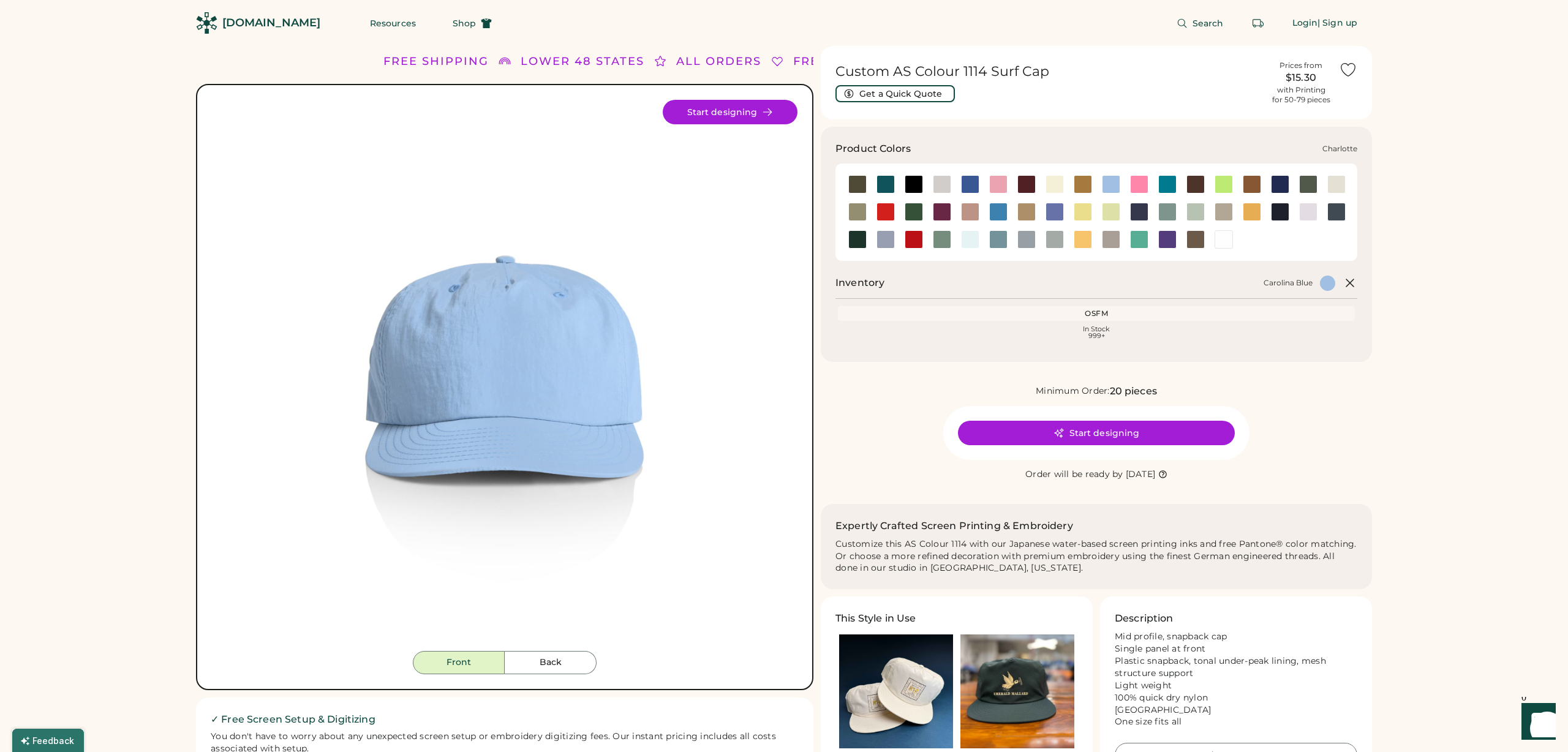
click at [1169, 183] on div at bounding box center [1167, 184] width 19 height 19
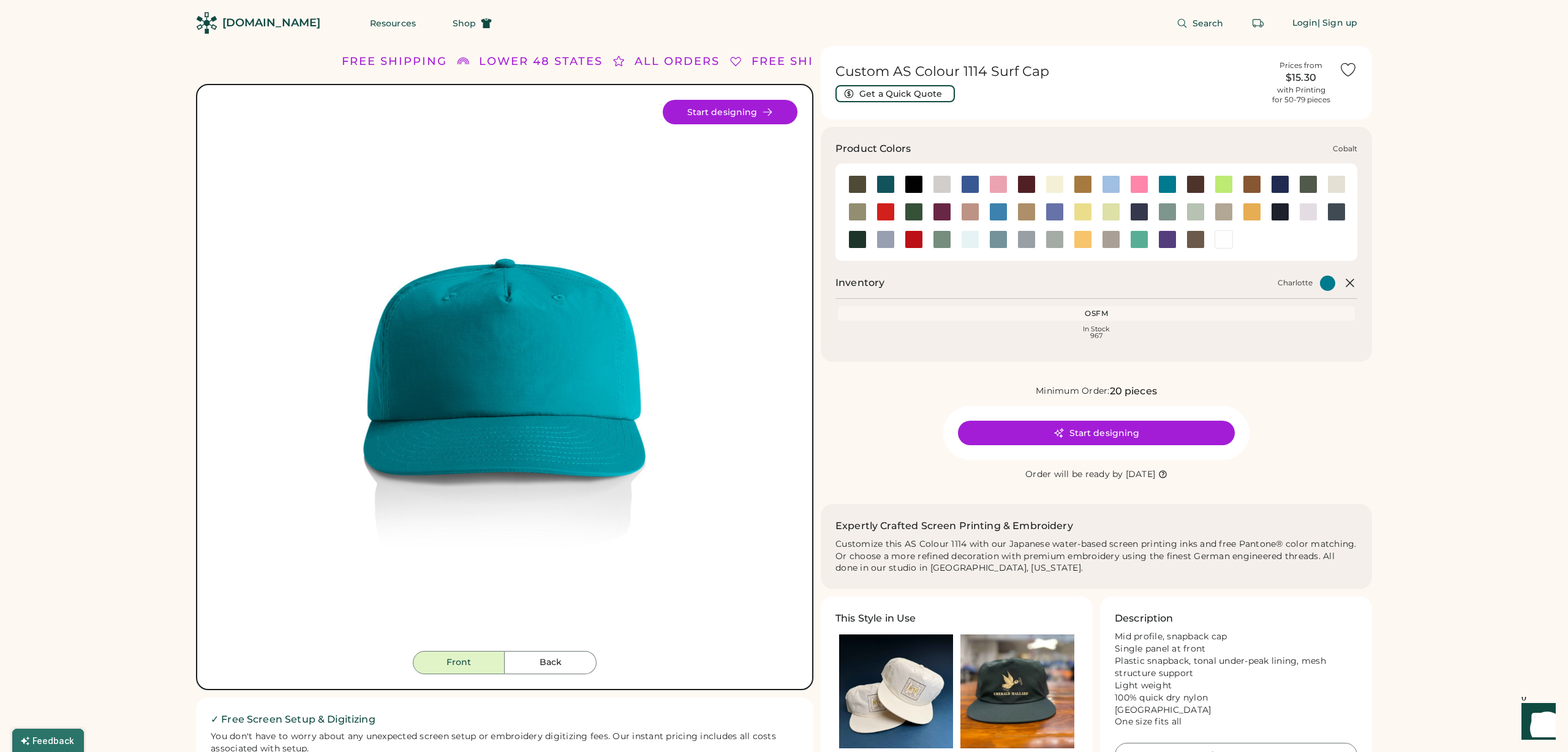
click at [1284, 183] on div at bounding box center [1280, 184] width 19 height 19
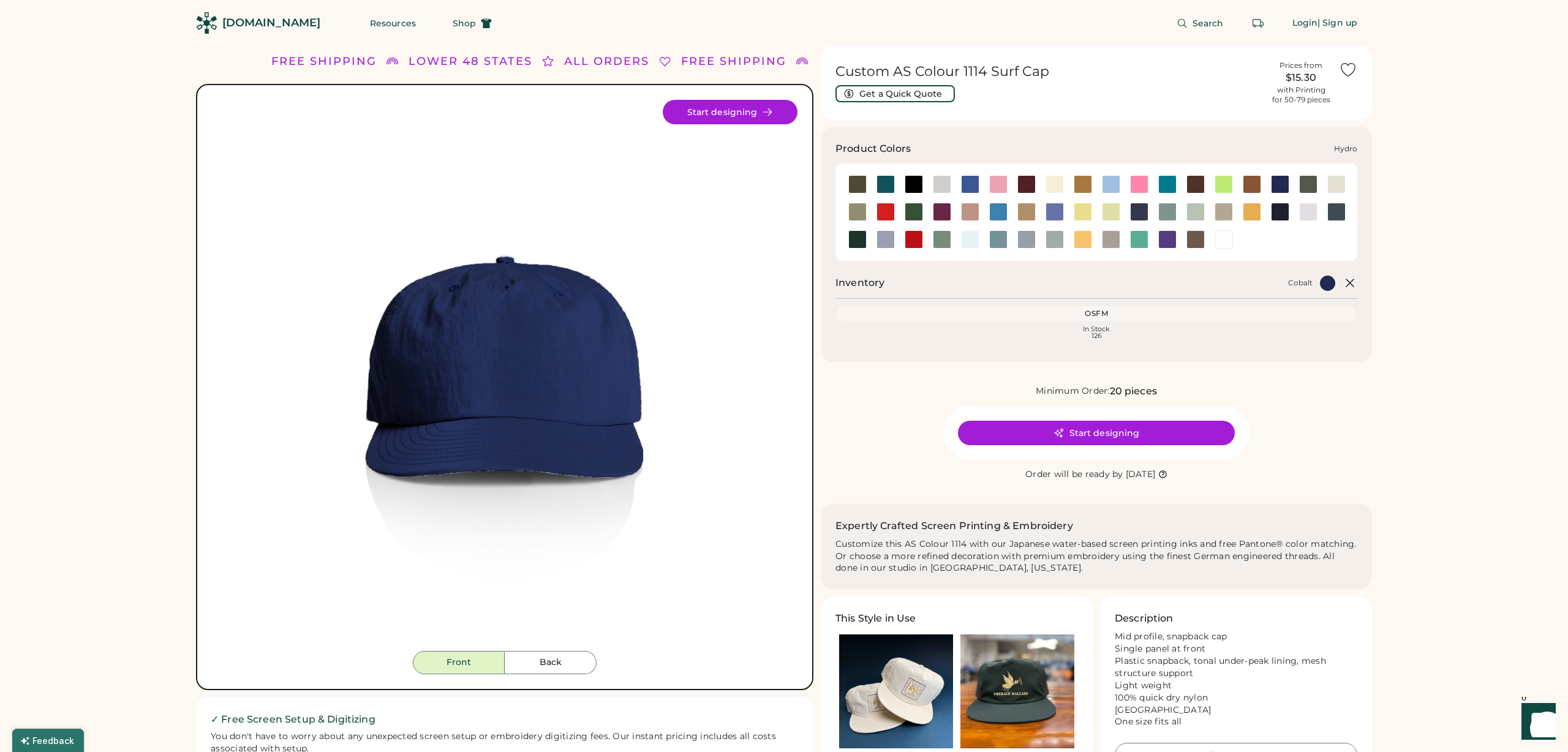
click at [1002, 207] on div at bounding box center [998, 212] width 19 height 19
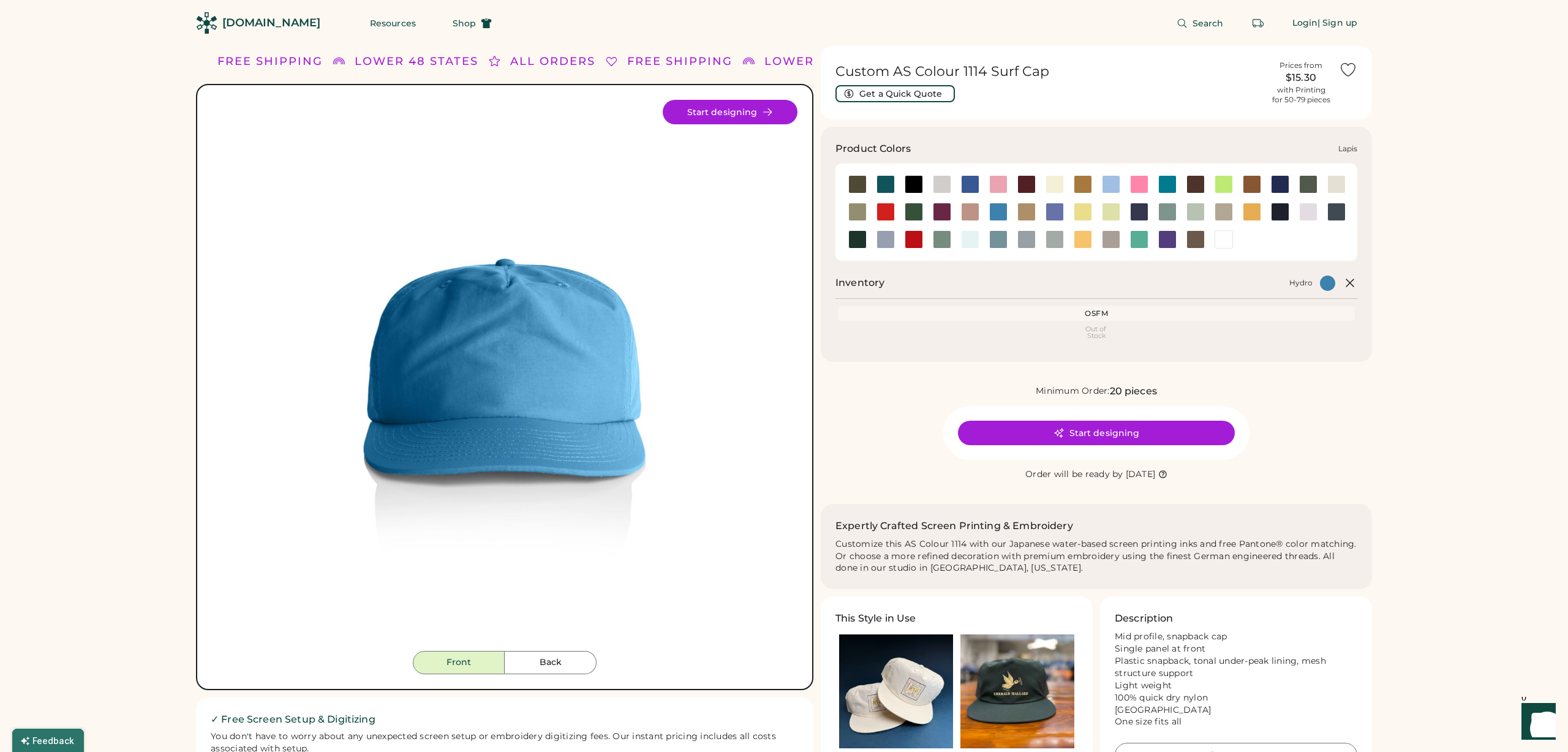
click at [1049, 212] on div at bounding box center [1055, 212] width 19 height 19
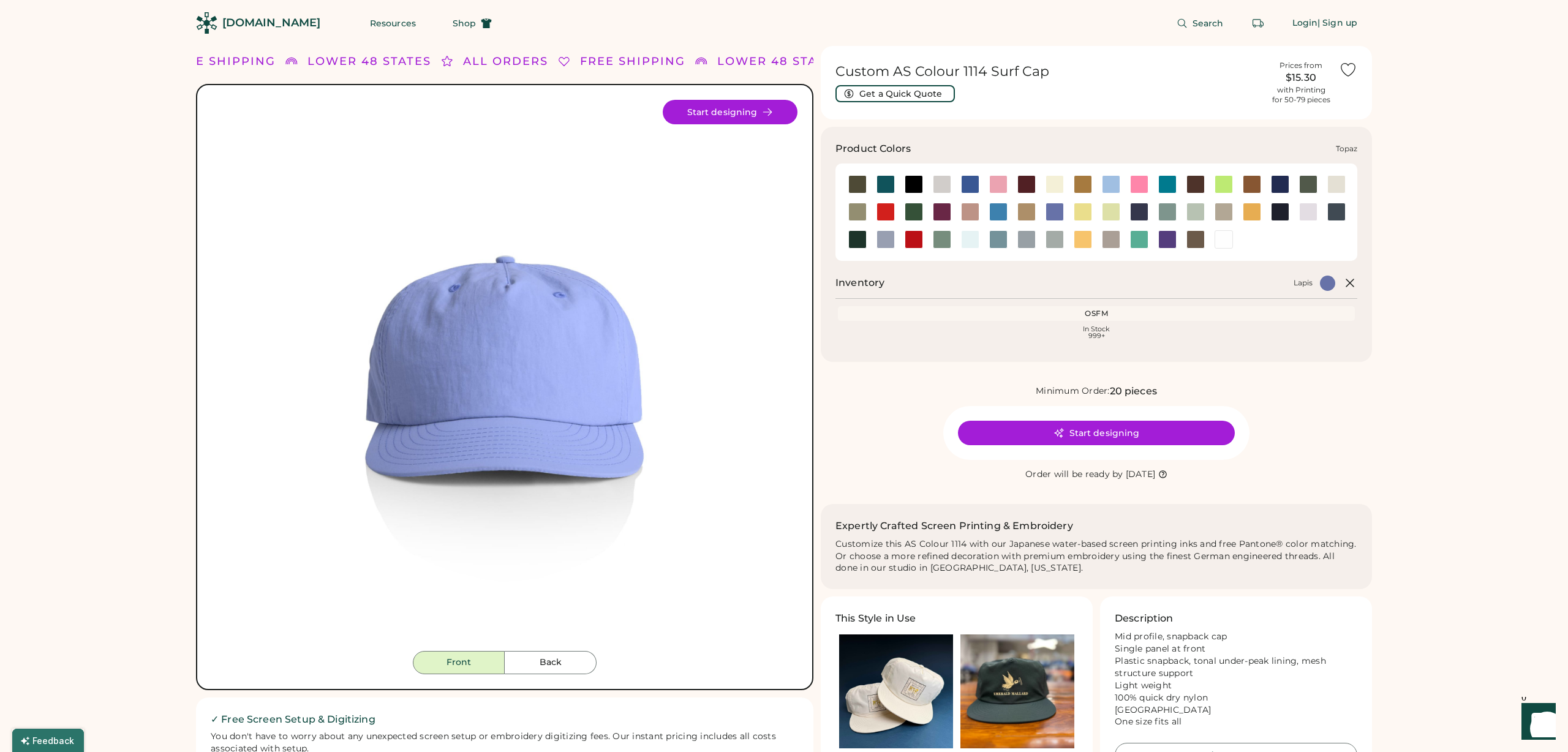
click at [1141, 236] on div at bounding box center [1139, 239] width 19 height 19
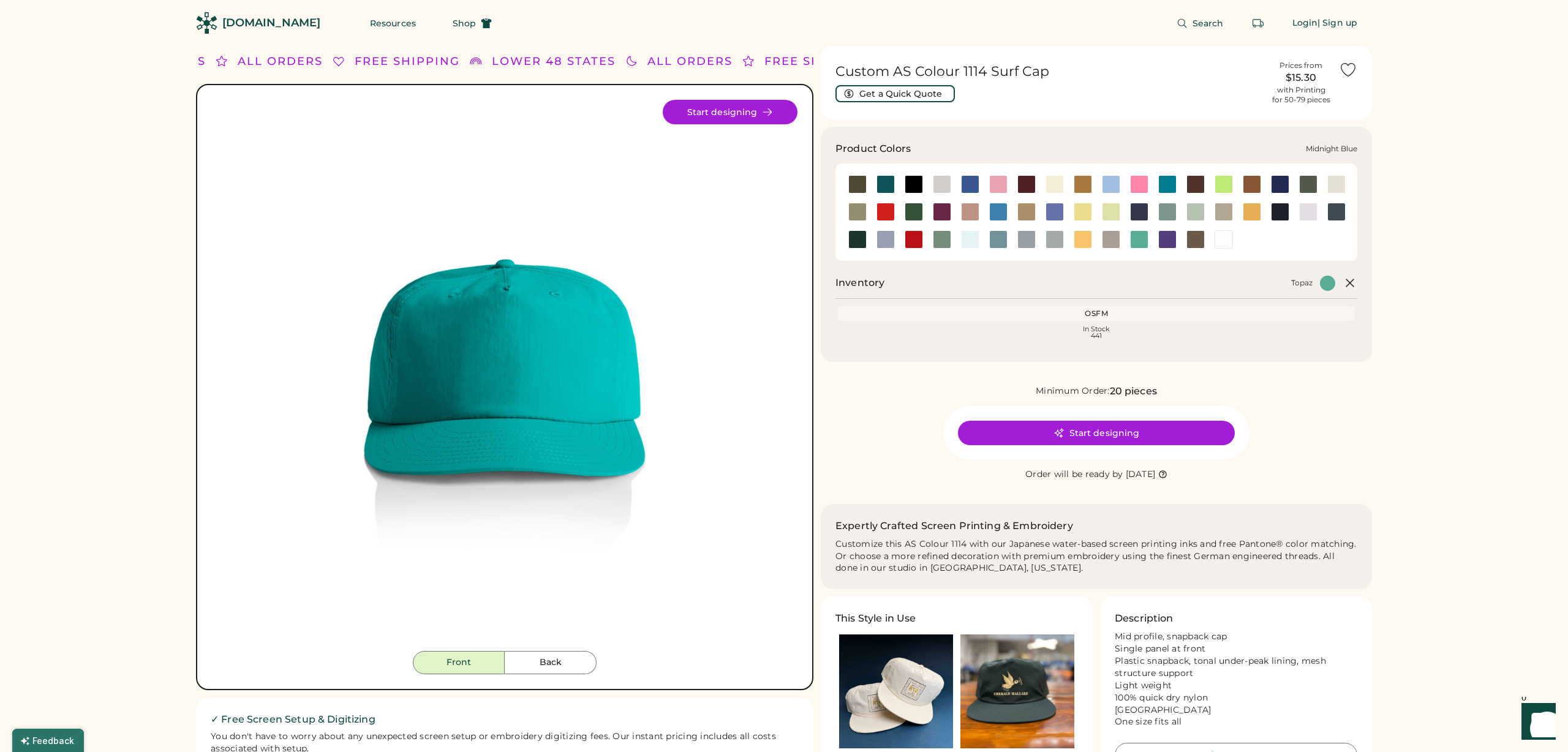
click at [1137, 209] on div at bounding box center [1139, 212] width 19 height 19
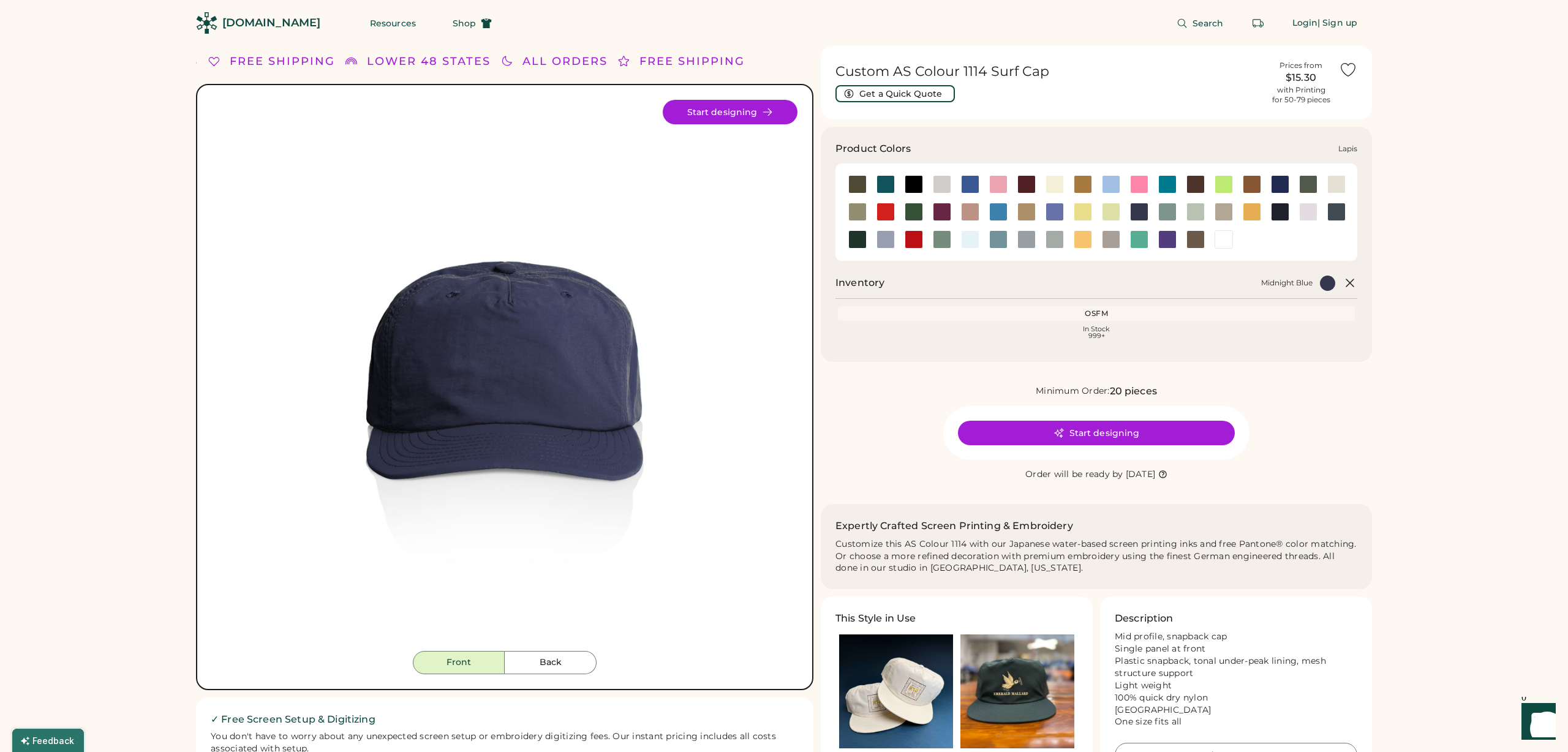
click at [1052, 212] on div at bounding box center [1055, 212] width 19 height 19
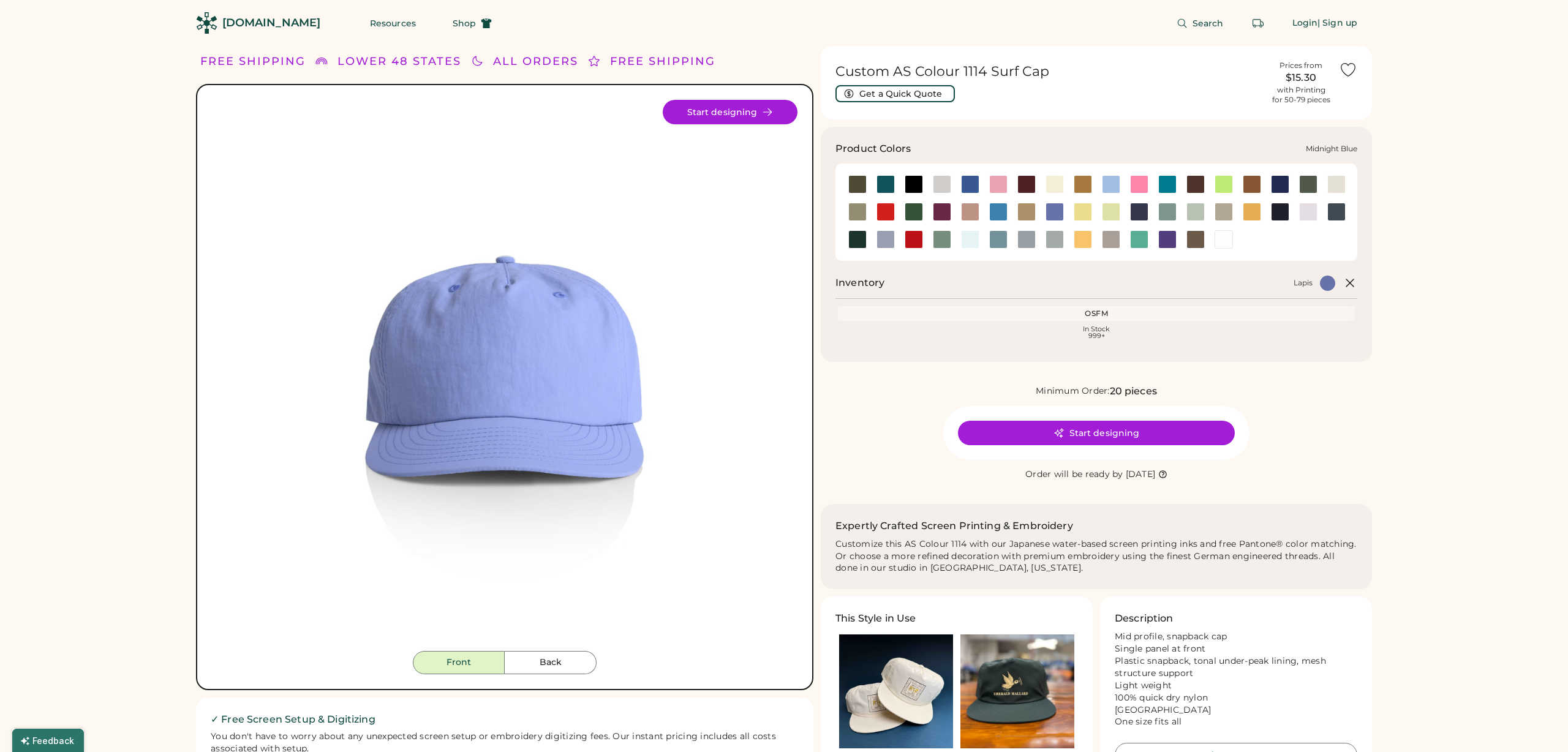
click at [1144, 212] on div at bounding box center [1139, 212] width 19 height 19
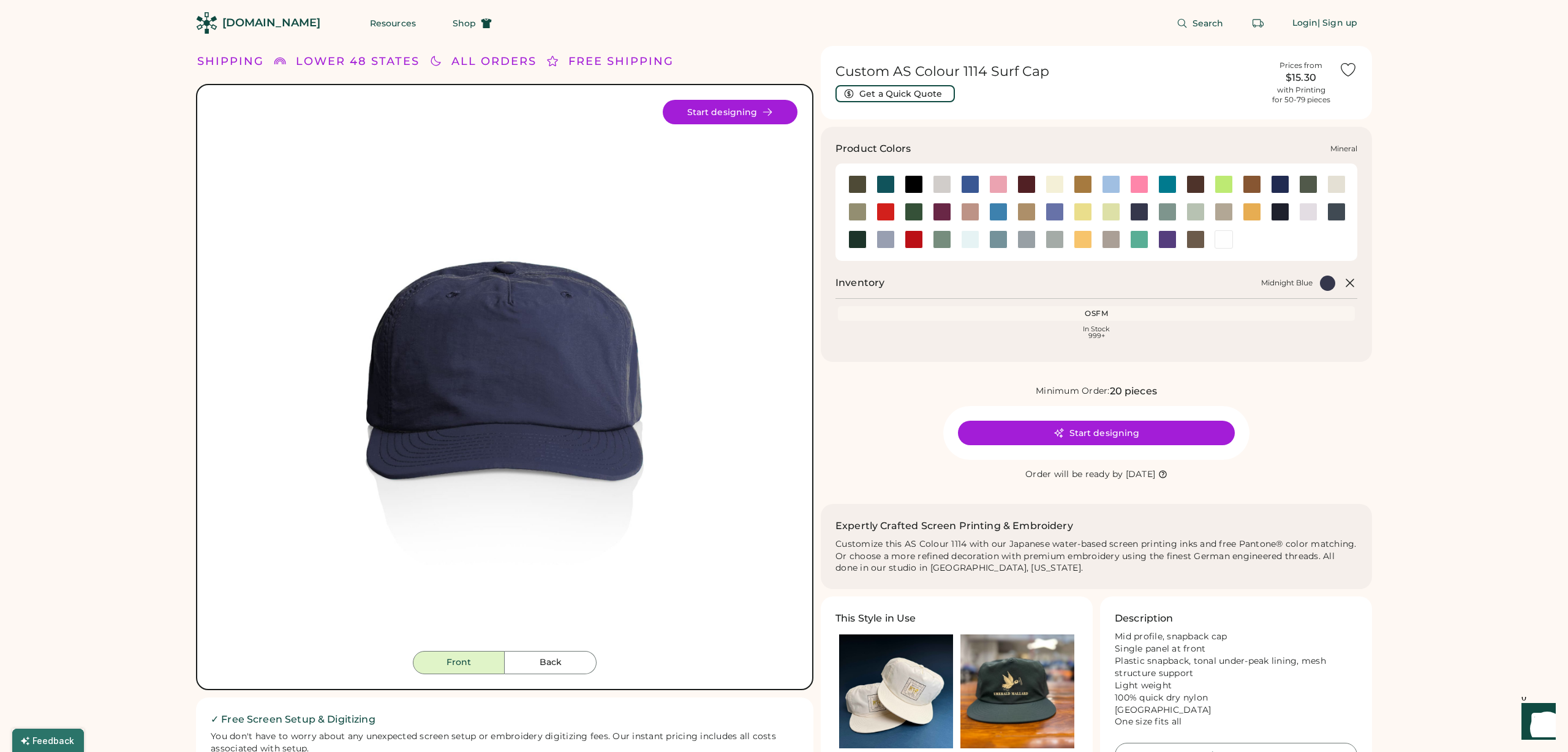
click at [1174, 213] on div at bounding box center [1167, 212] width 19 height 19
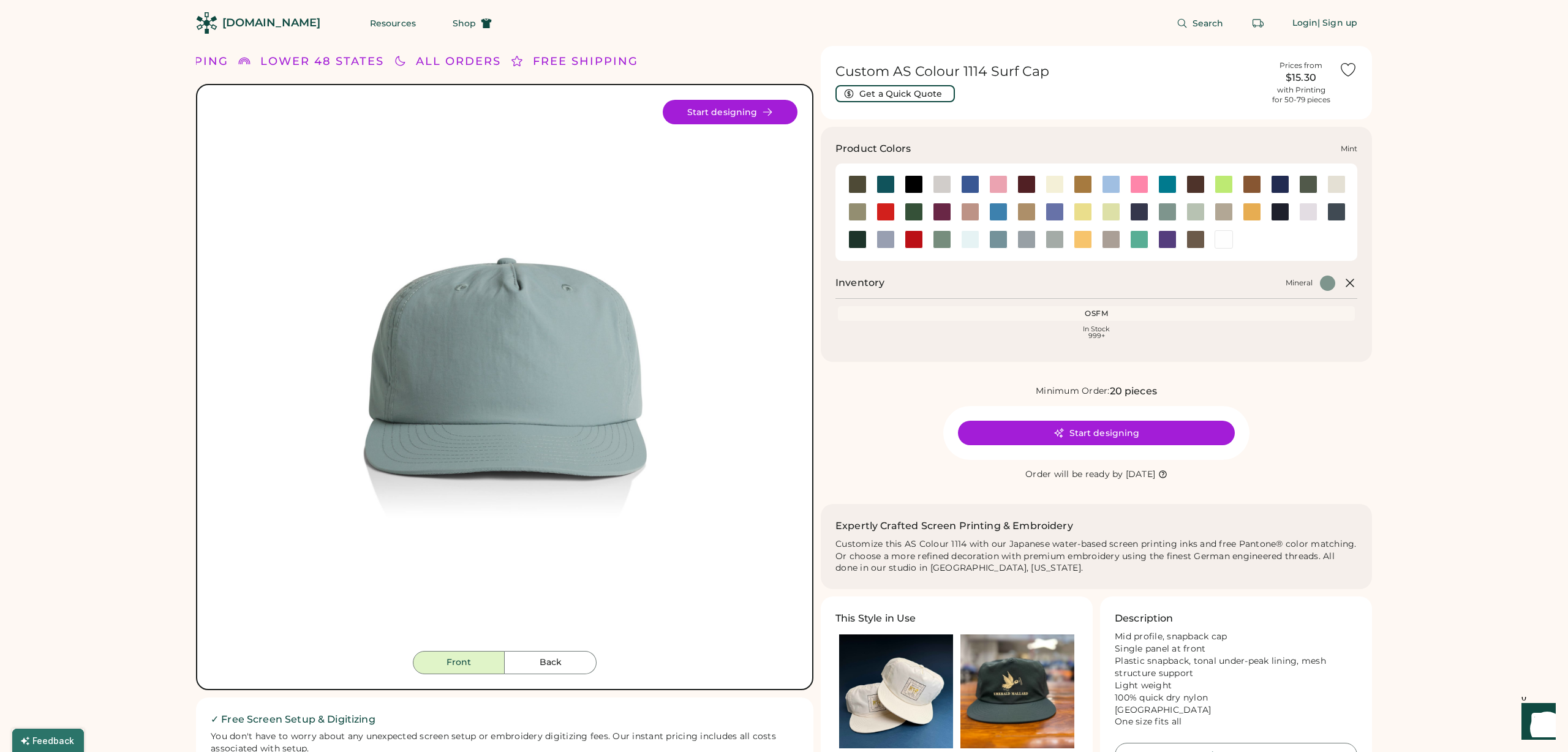
click at [1189, 214] on div at bounding box center [1196, 212] width 19 height 19
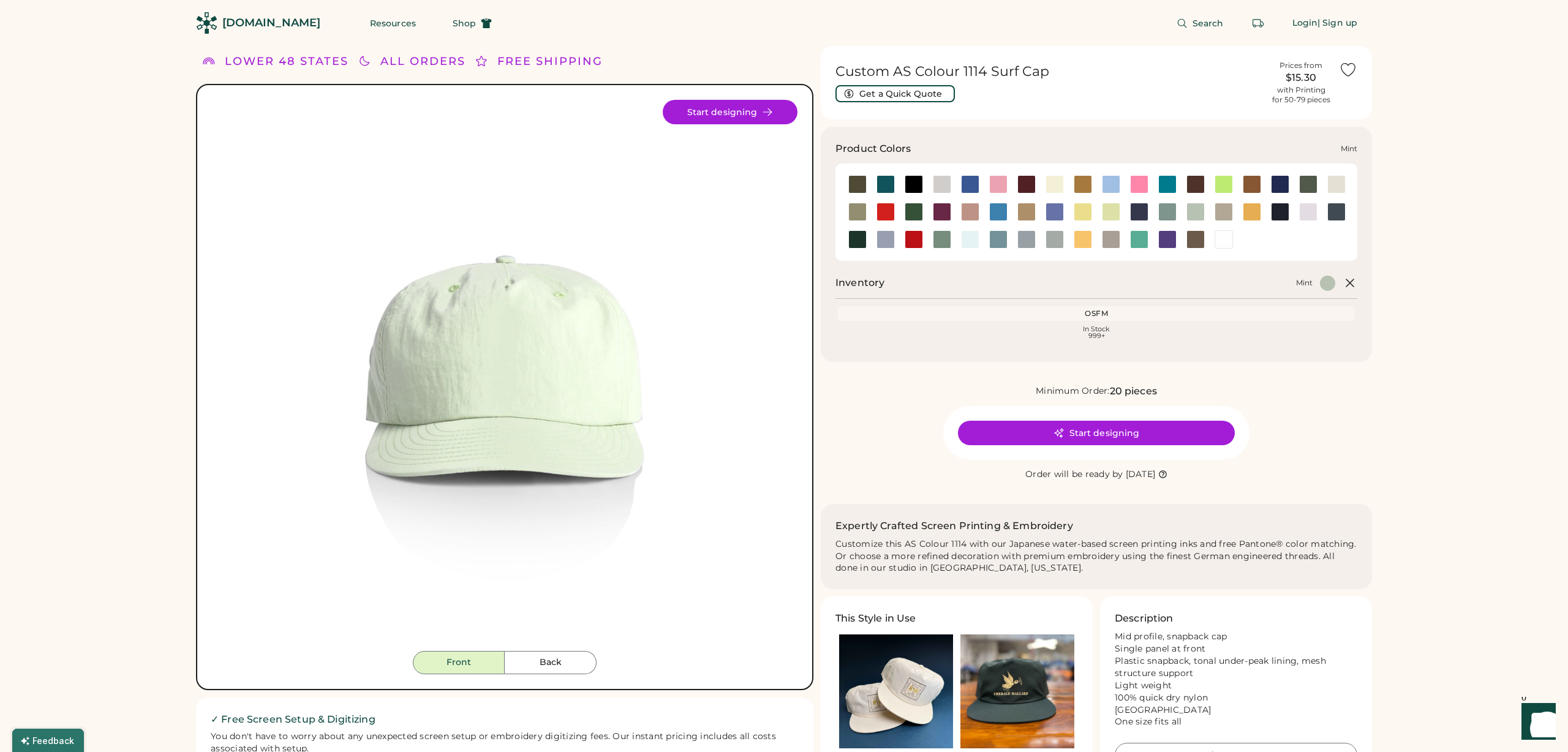
click at [1194, 214] on div at bounding box center [1196, 212] width 19 height 19
click at [1169, 212] on div at bounding box center [1167, 212] width 19 height 19
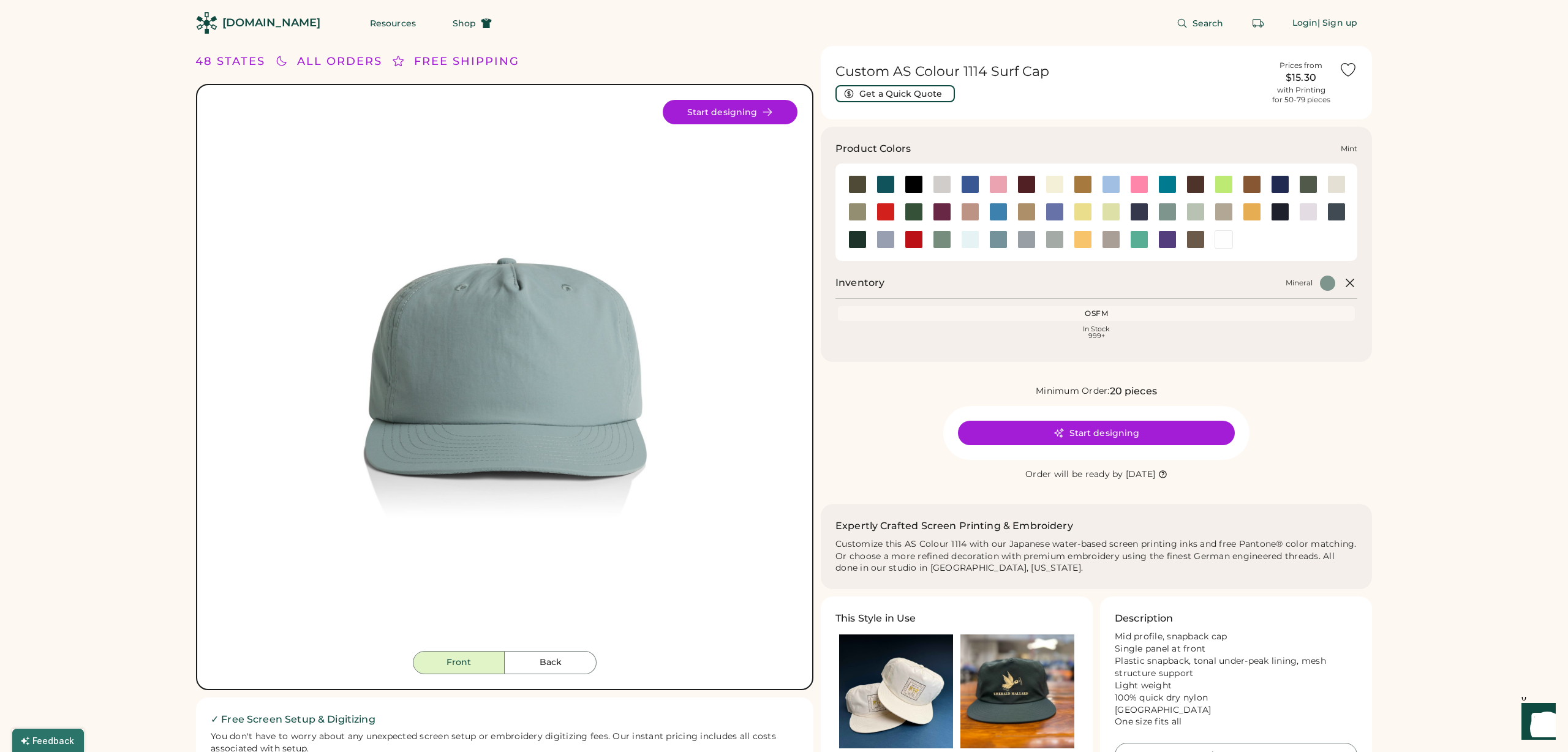
click at [1192, 214] on div at bounding box center [1196, 212] width 19 height 19
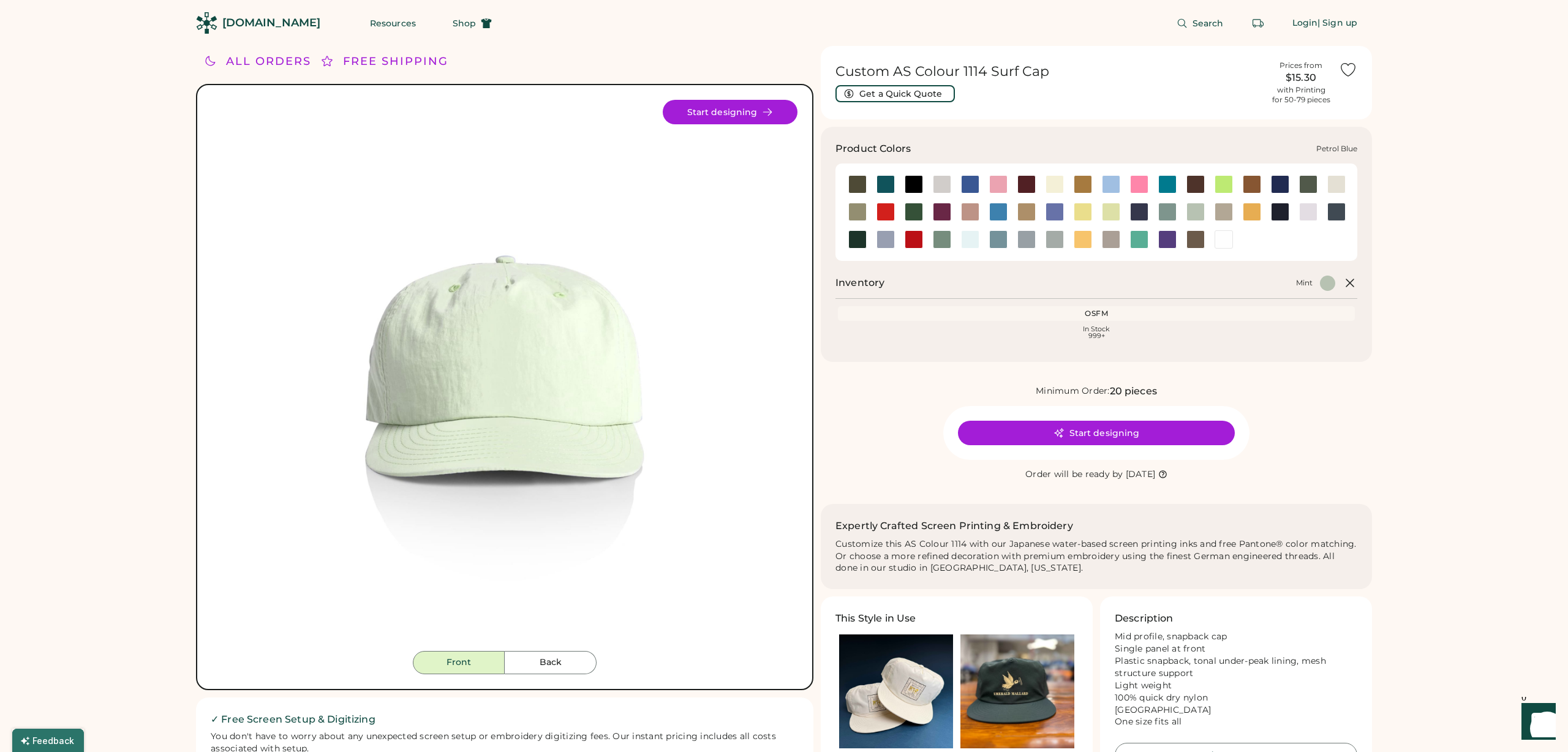
click at [1336, 215] on div at bounding box center [1336, 212] width 19 height 19
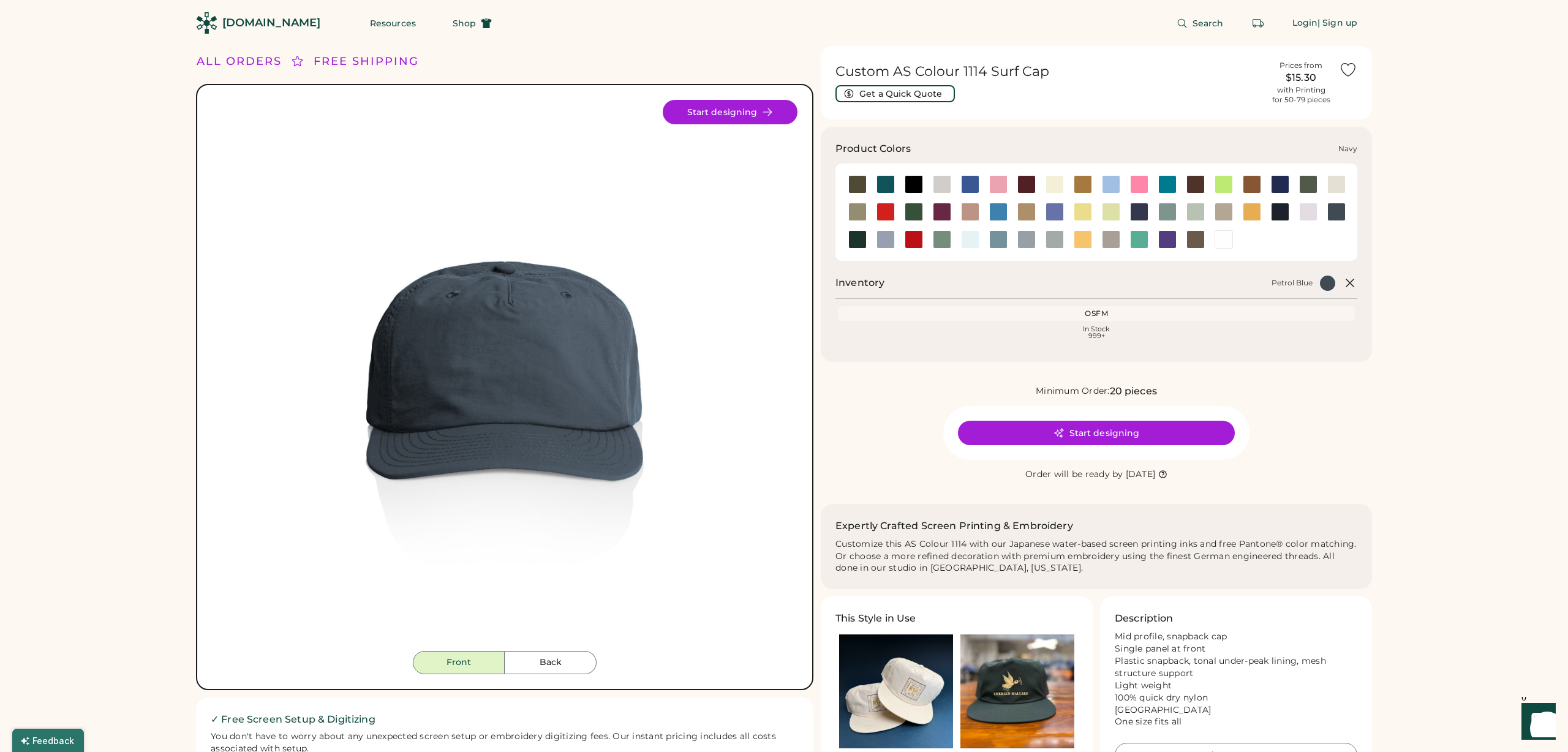
click at [1282, 213] on div at bounding box center [1280, 212] width 19 height 19
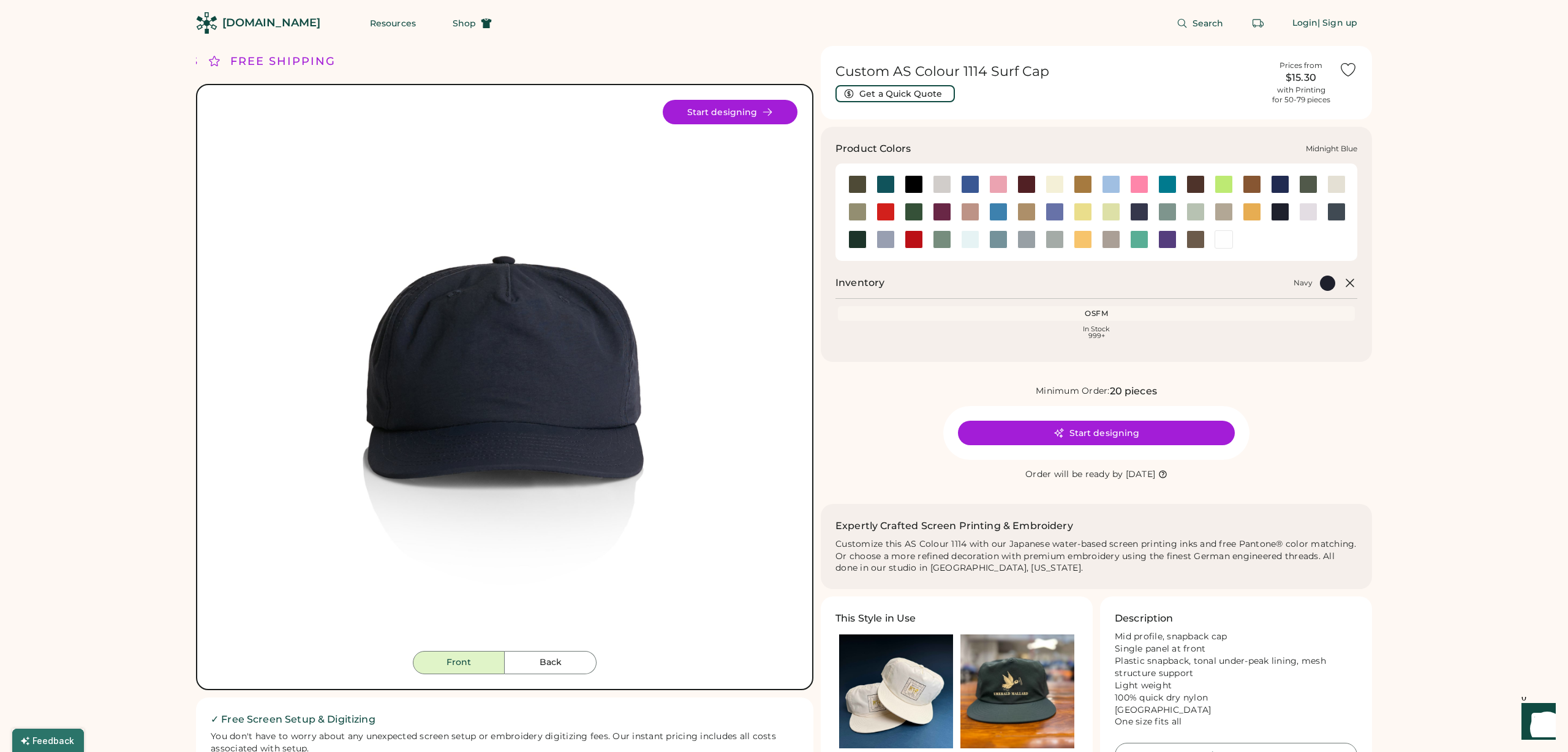
click at [1136, 212] on div at bounding box center [1139, 212] width 19 height 19
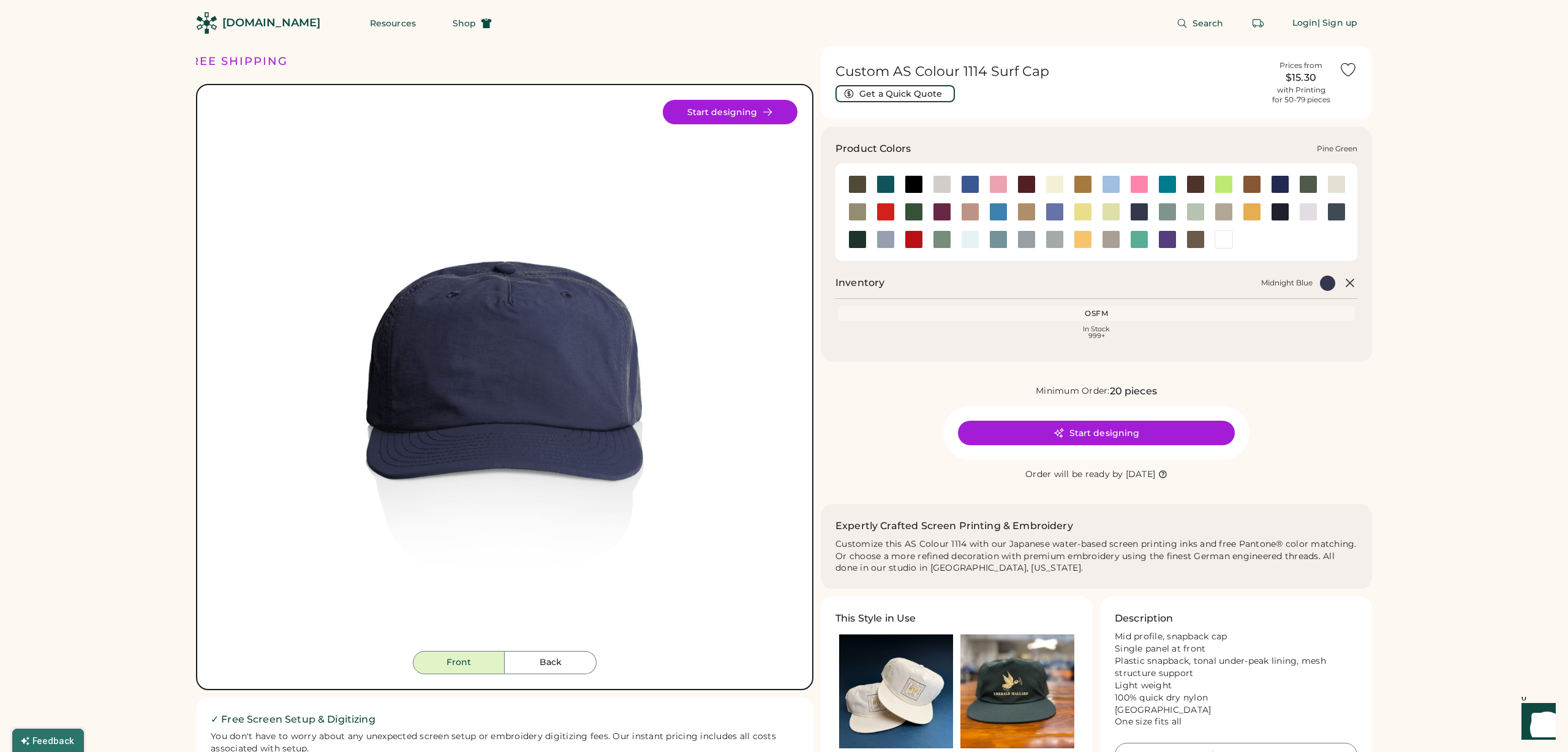
click at [853, 240] on div at bounding box center [858, 239] width 19 height 19
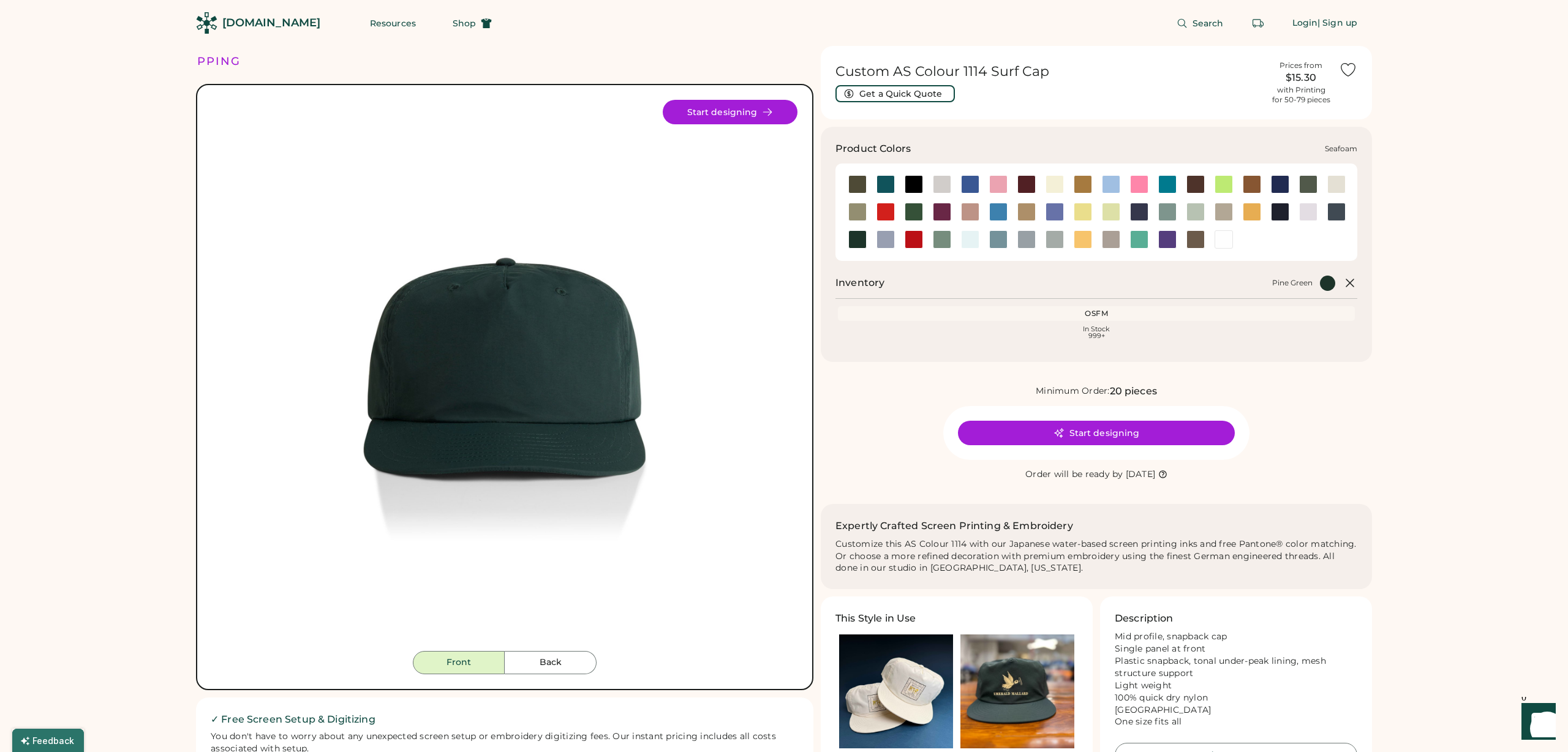
click at [967, 239] on div at bounding box center [970, 239] width 19 height 19
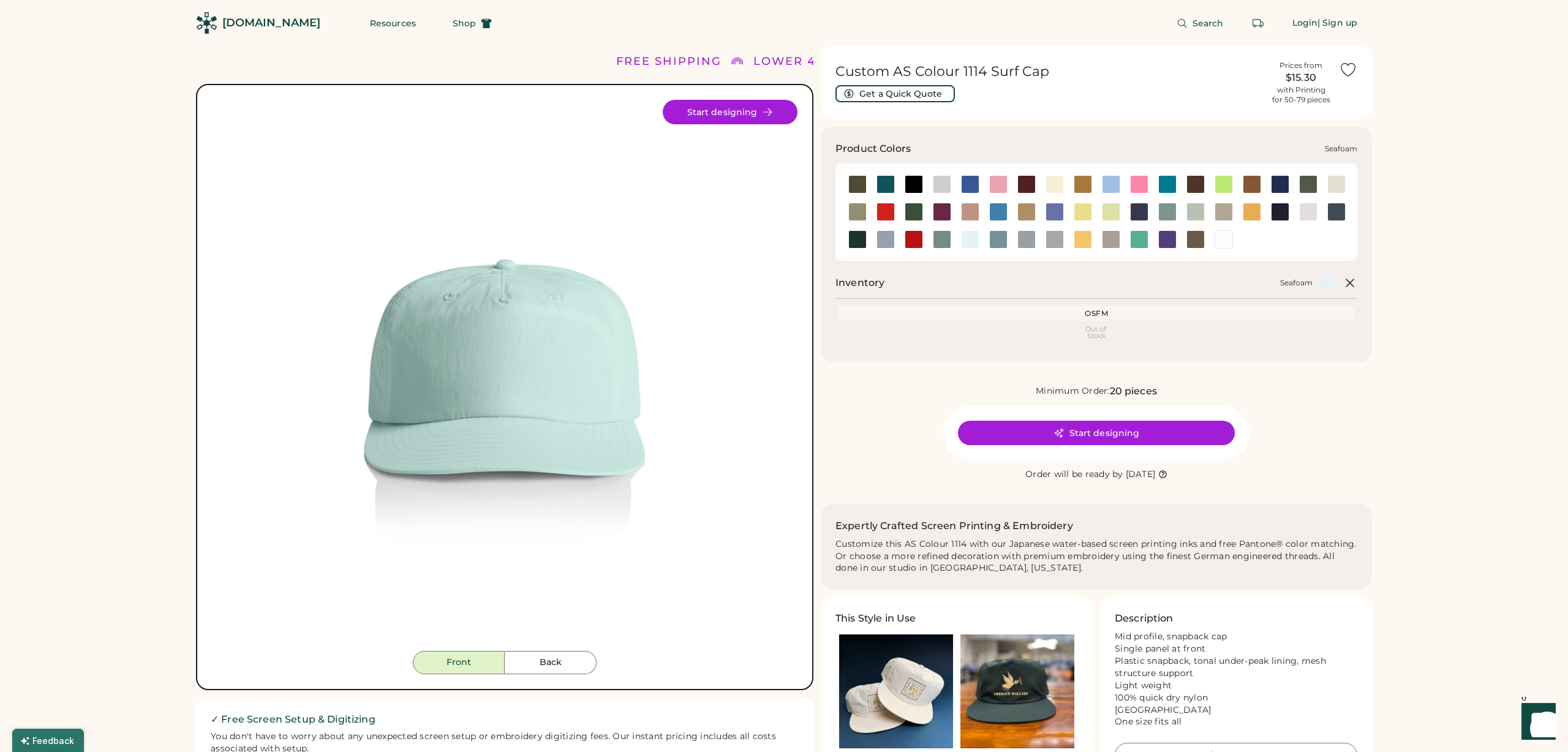
click at [973, 238] on div at bounding box center [970, 239] width 19 height 19
click at [996, 240] on div at bounding box center [998, 239] width 19 height 19
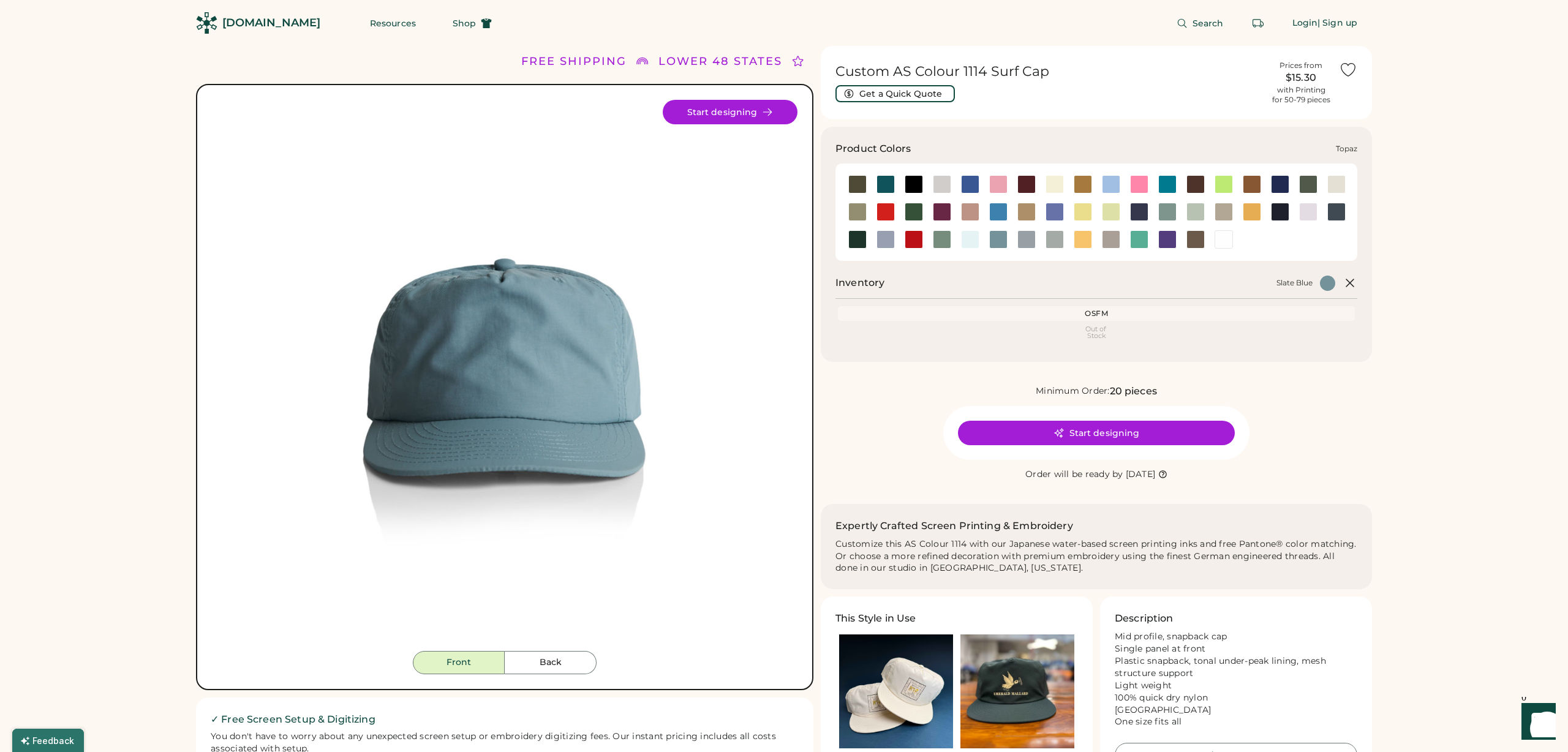
click at [1140, 240] on div at bounding box center [1139, 239] width 19 height 19
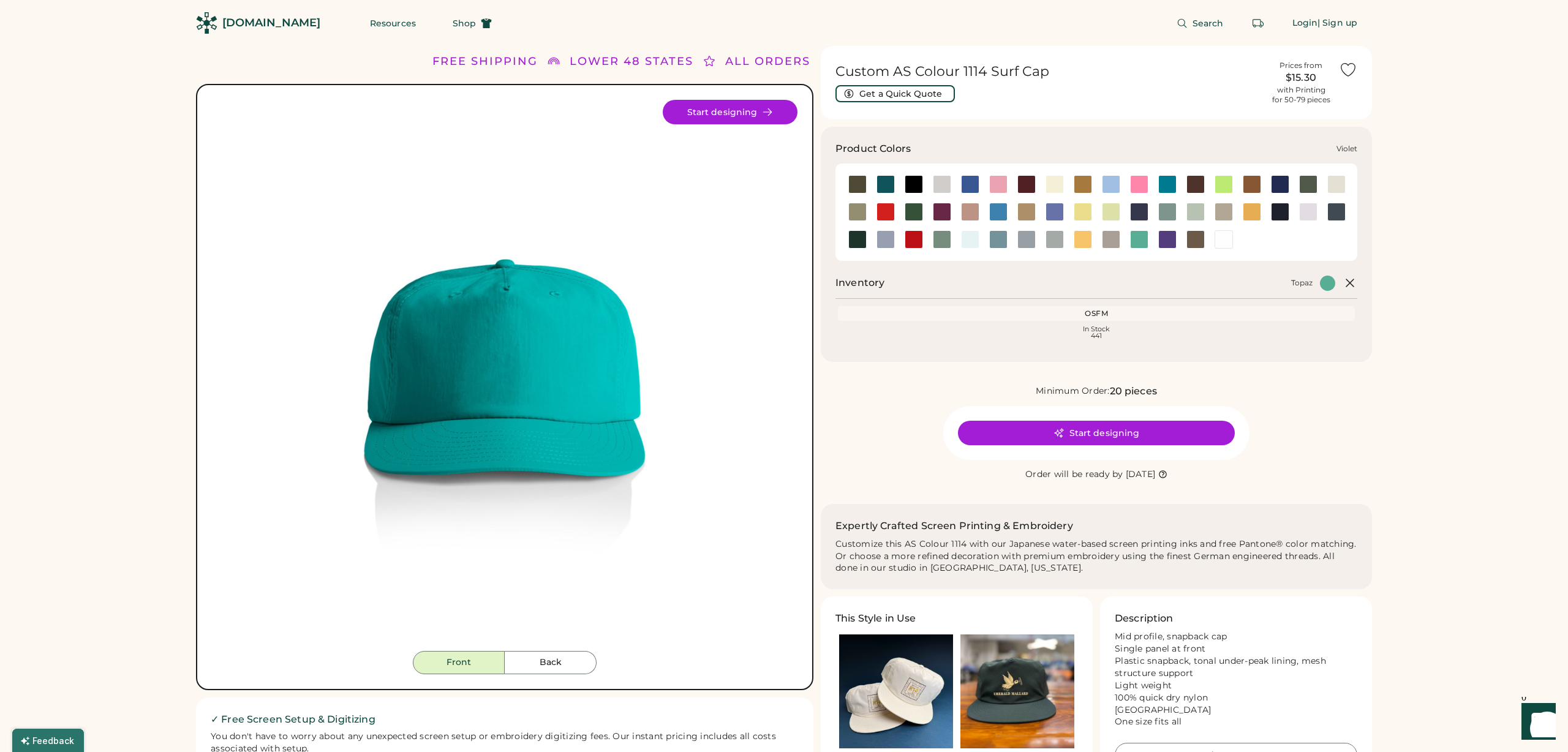
click at [1171, 241] on div at bounding box center [1167, 239] width 19 height 19
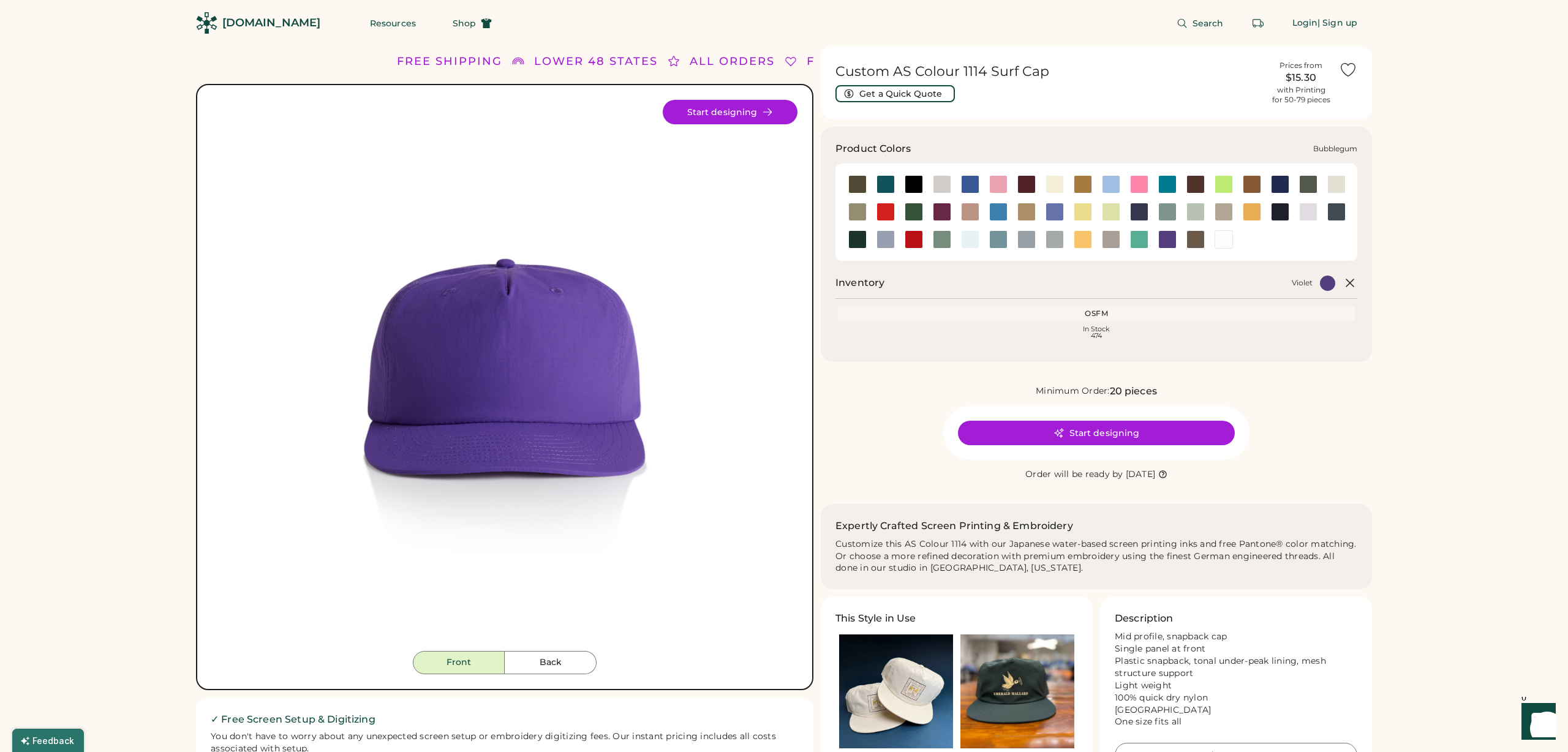
click at [989, 183] on div at bounding box center [998, 184] width 19 height 19
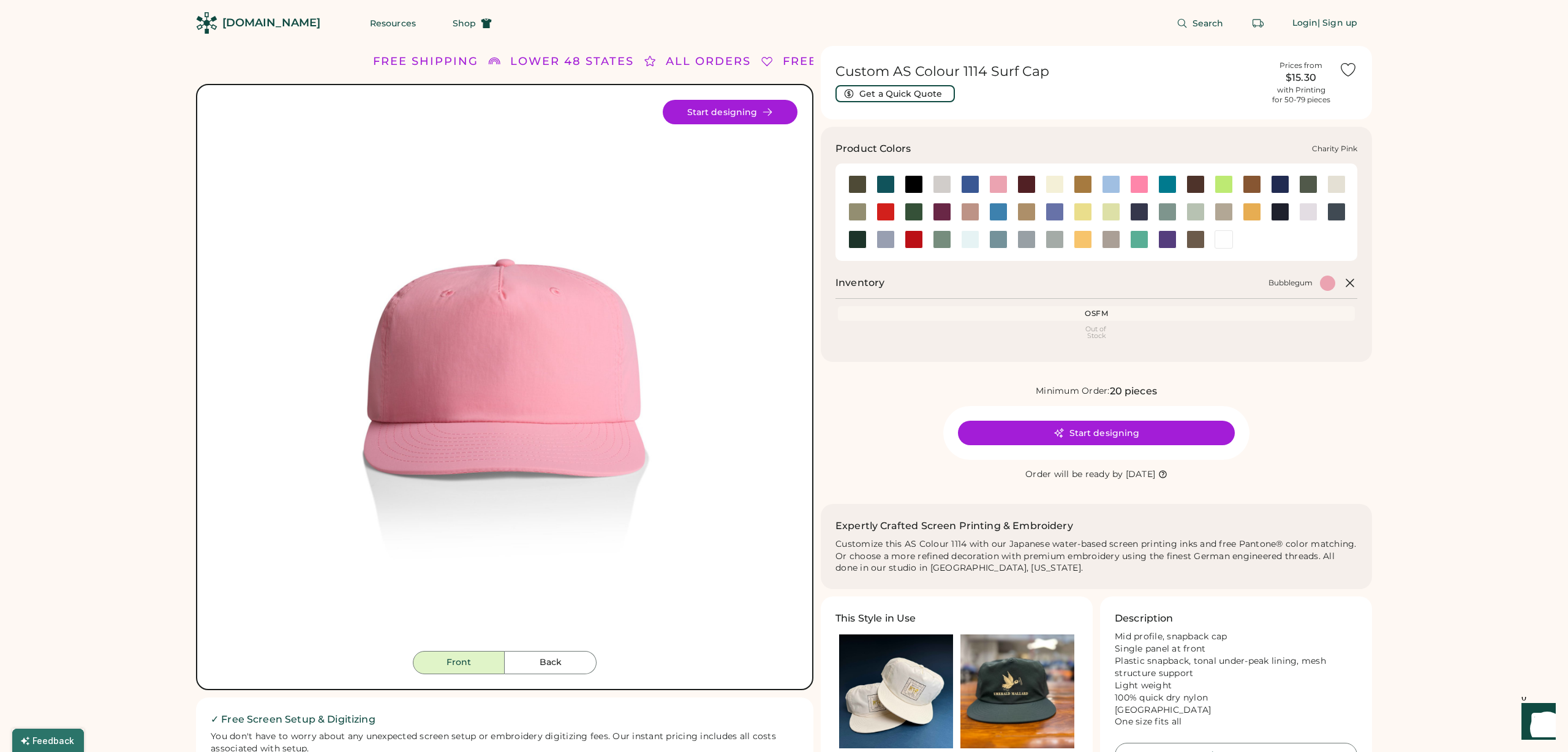
click at [1138, 183] on div at bounding box center [1139, 184] width 19 height 19
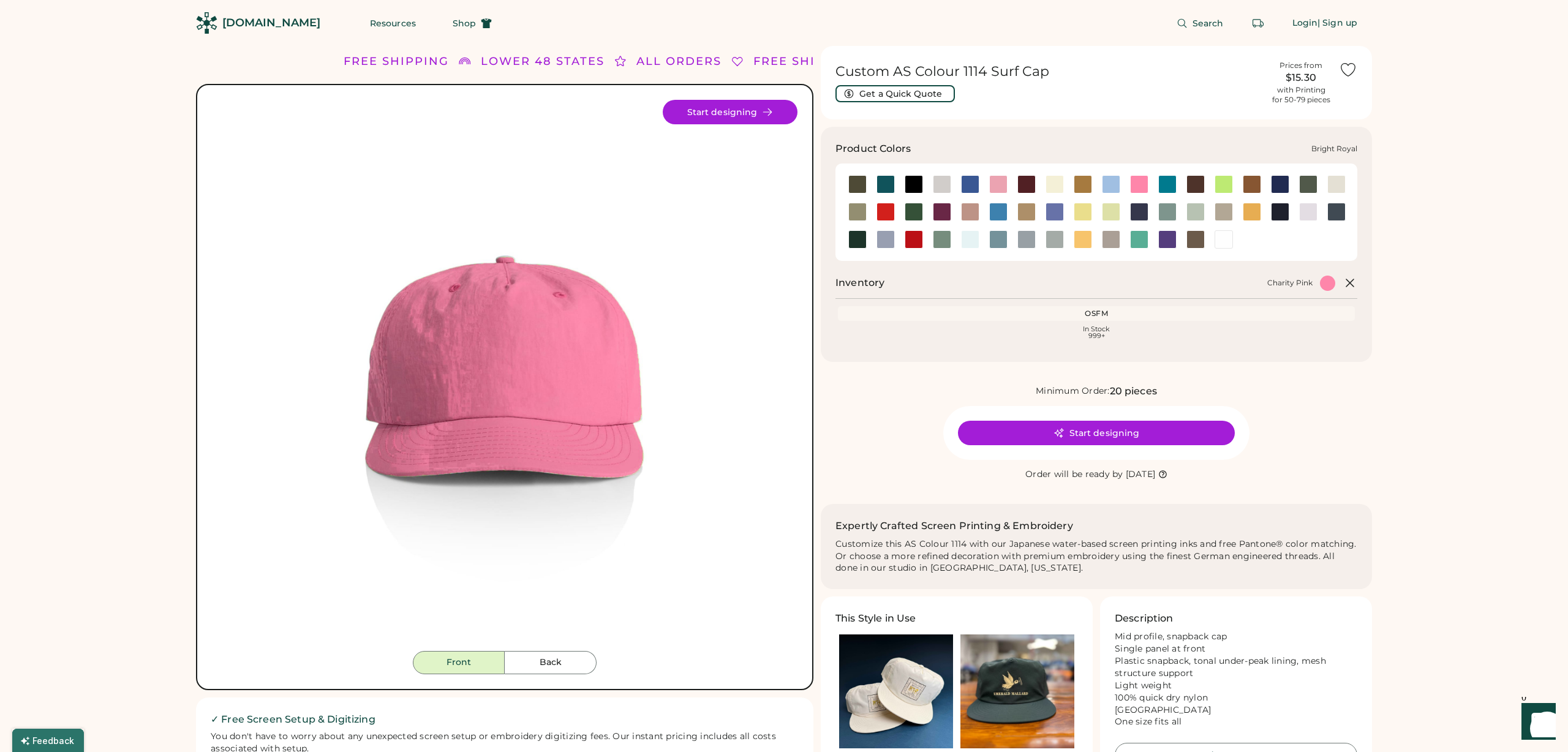
click at [991, 181] on div at bounding box center [998, 184] width 19 height 19
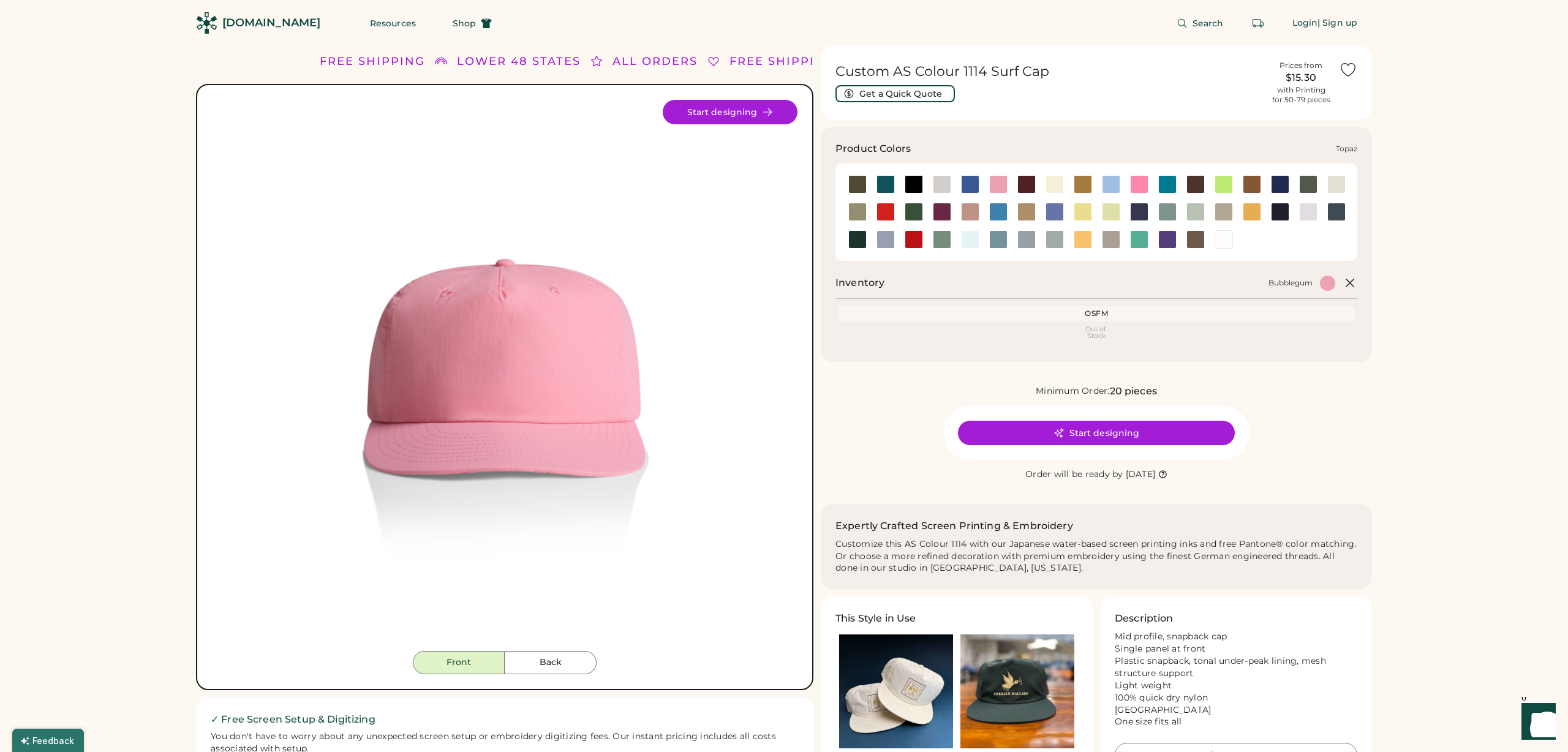
click at [1137, 233] on div at bounding box center [1139, 239] width 19 height 19
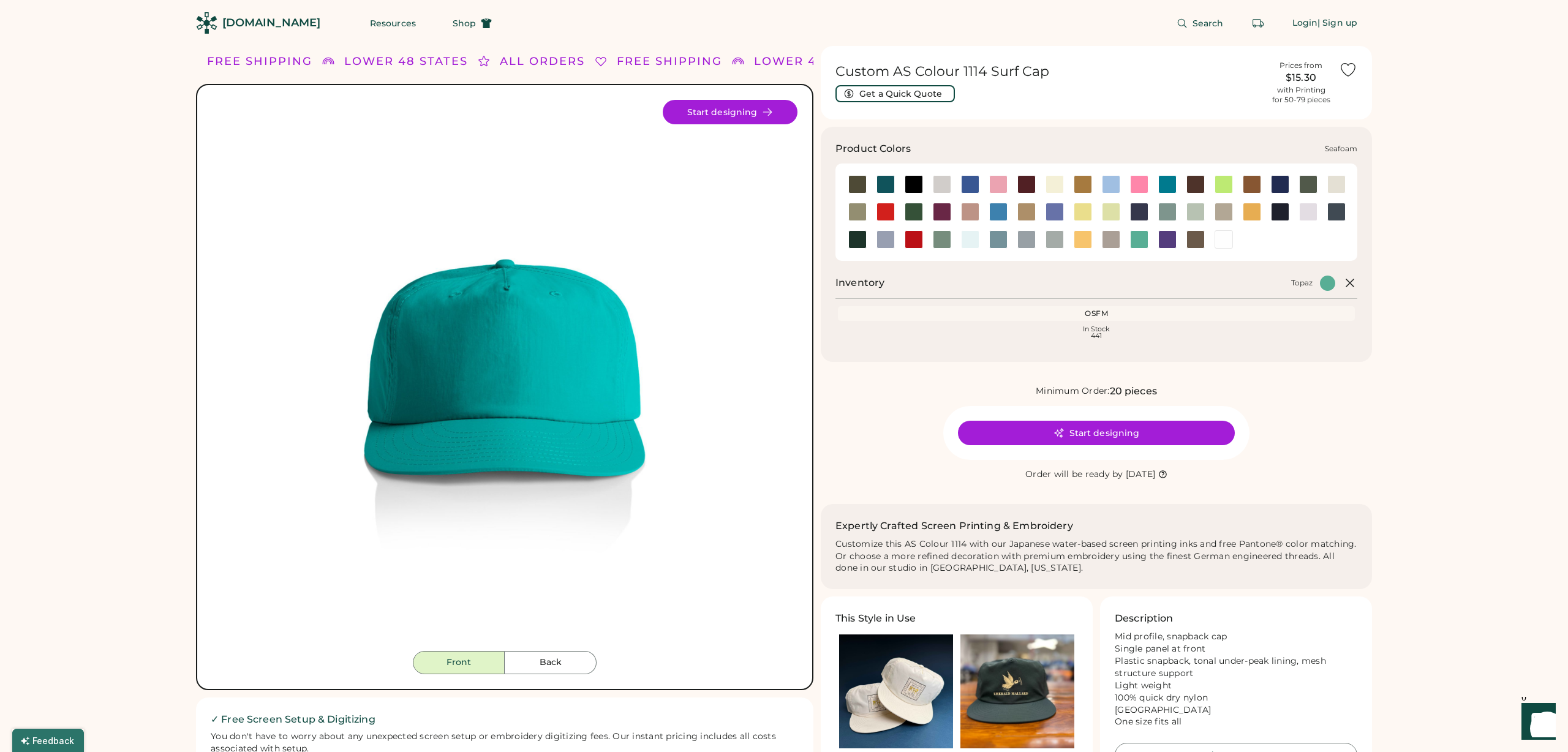
click at [970, 244] on div at bounding box center [970, 239] width 19 height 19
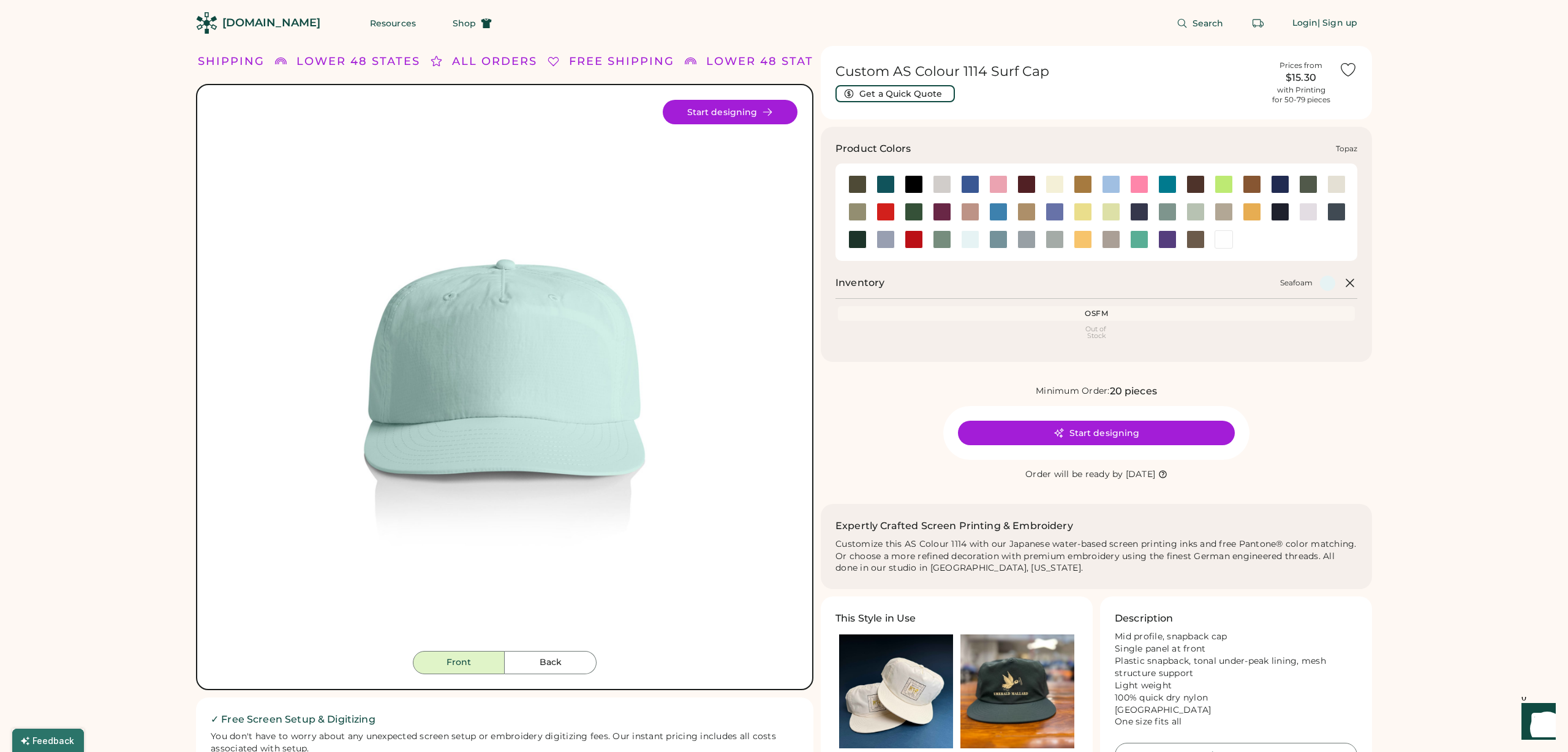
click at [1138, 244] on div at bounding box center [1139, 239] width 19 height 19
